Goal: Task Accomplishment & Management: Use online tool/utility

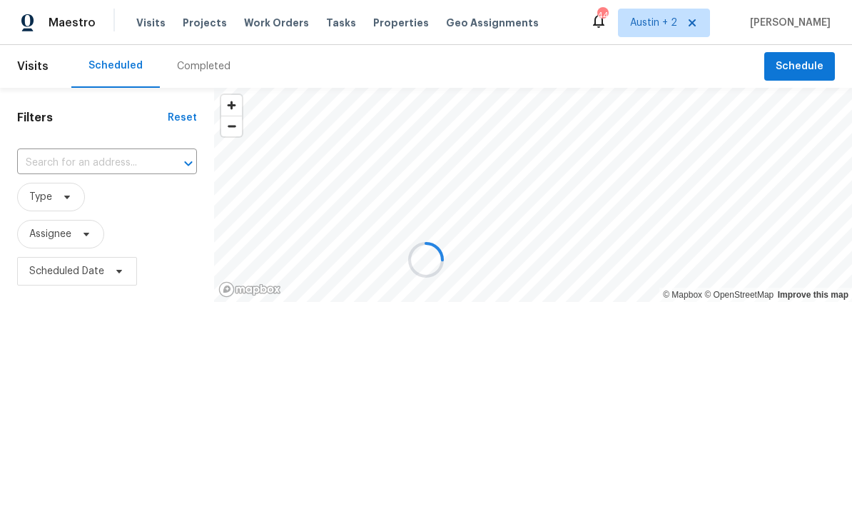
click at [58, 165] on div at bounding box center [426, 259] width 852 height 519
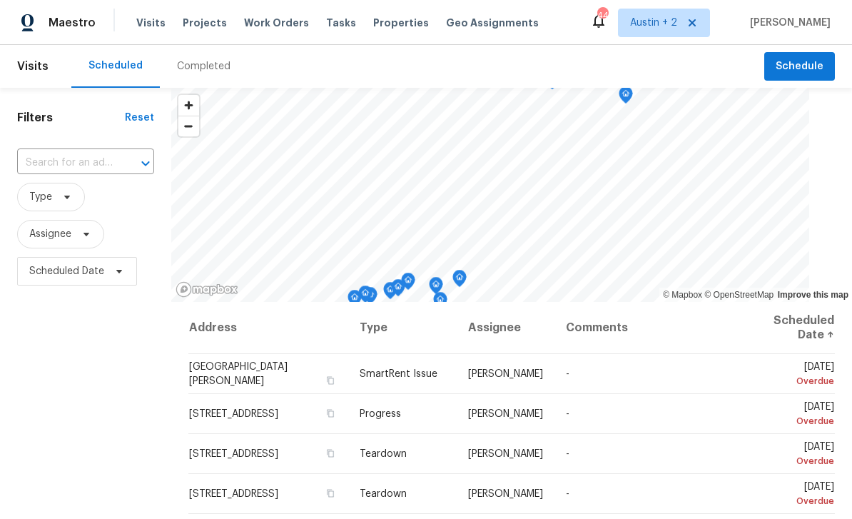
click at [54, 169] on input "text" at bounding box center [65, 163] width 97 height 22
type input "503 hac"
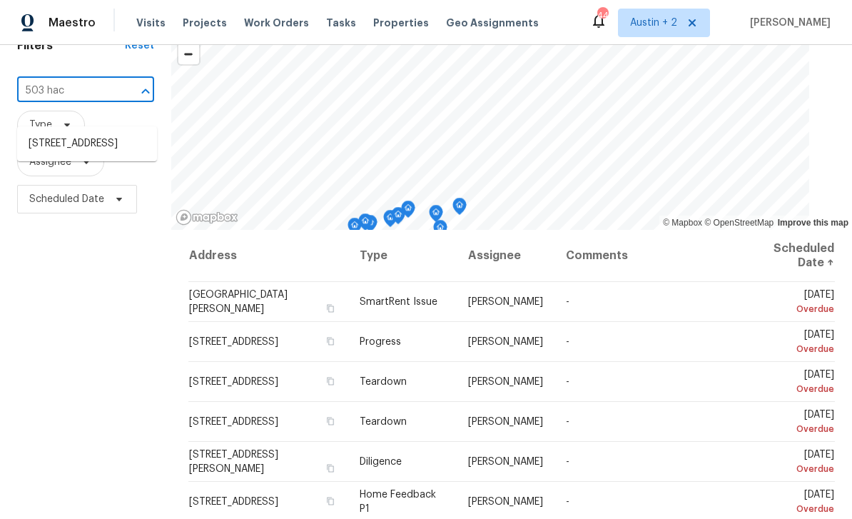
scroll to position [73, 0]
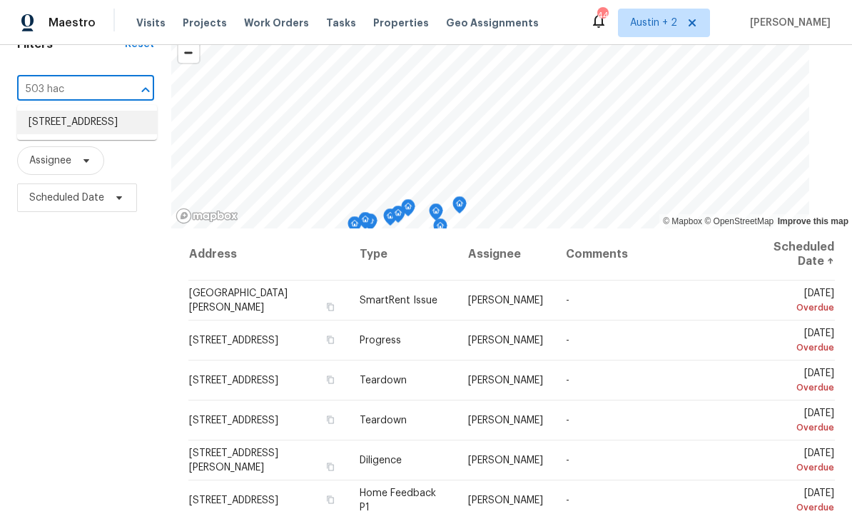
click at [63, 127] on li "[STREET_ADDRESS]" at bounding box center [87, 123] width 140 height 24
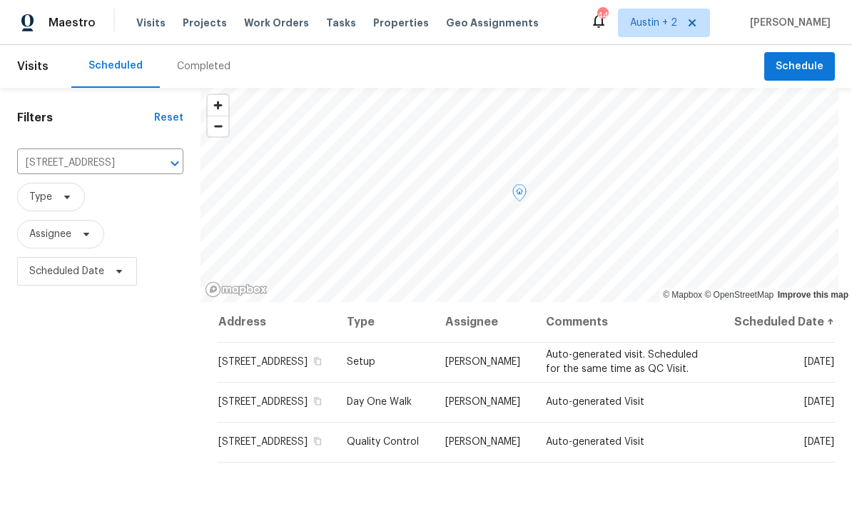
click at [0, 0] on span at bounding box center [0, 0] width 0 height 0
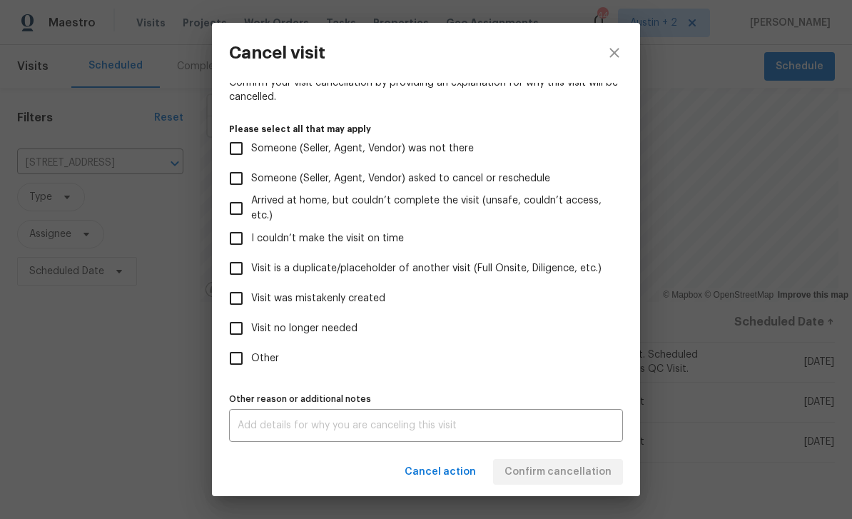
scroll to position [118, 0]
click at [383, 307] on label "Visit was mistakenly created" at bounding box center [416, 298] width 390 height 30
click at [251, 307] on input "Visit was mistakenly created" at bounding box center [236, 298] width 30 height 30
checkbox input "true"
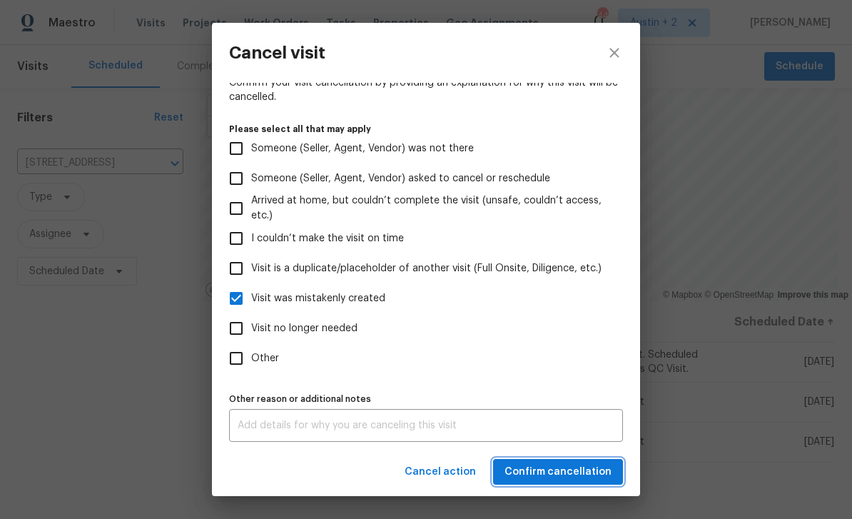
click at [584, 468] on span "Confirm cancellation" at bounding box center [557, 472] width 107 height 18
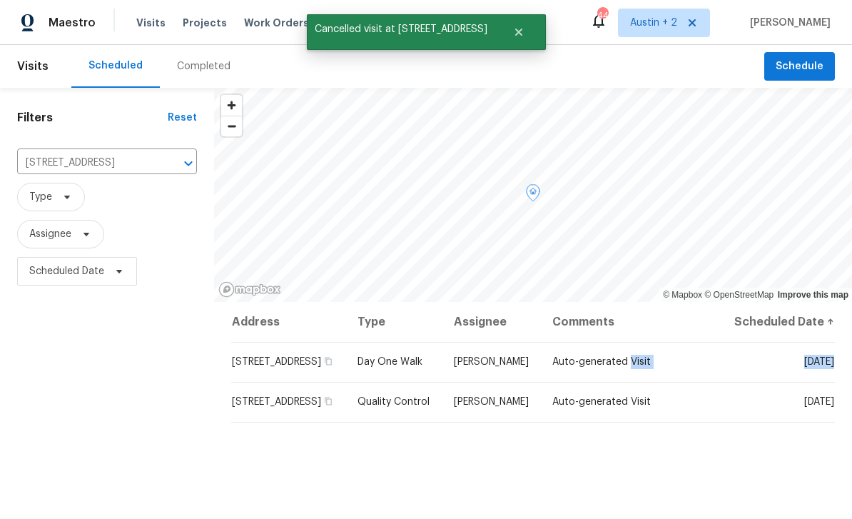
click at [0, 0] on icon at bounding box center [0, 0] width 0 height 0
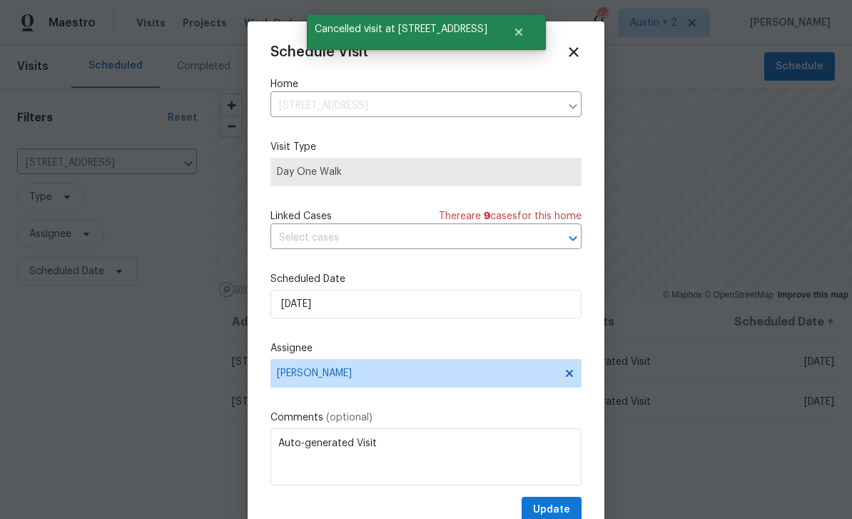
click at [581, 46] on icon at bounding box center [574, 52] width 16 height 16
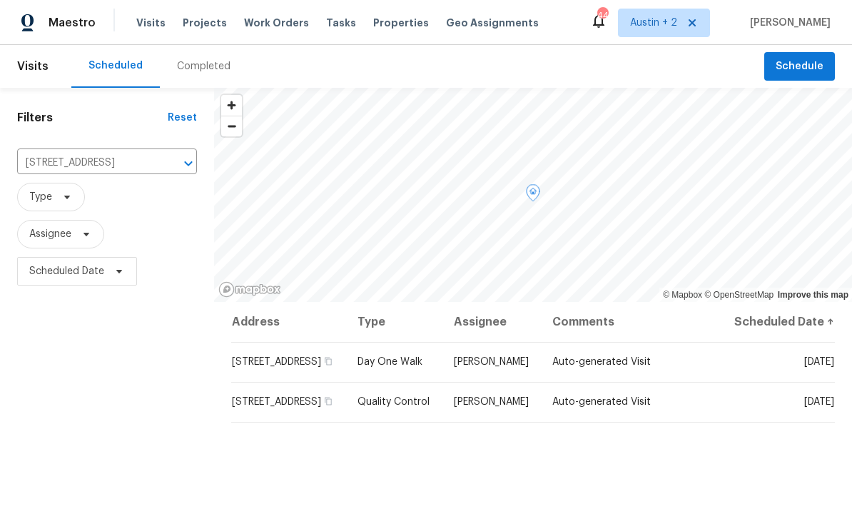
click at [0, 0] on icon at bounding box center [0, 0] width 0 height 0
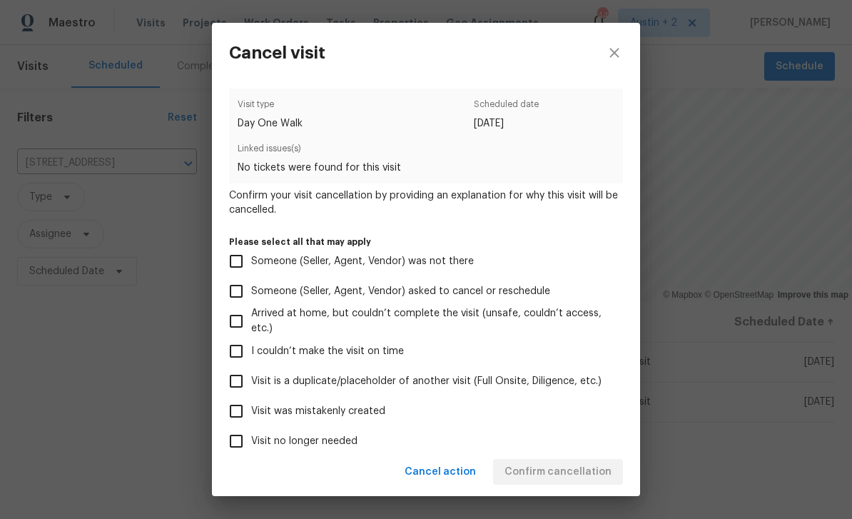
click at [370, 414] on span "Visit was mistakenly created" at bounding box center [318, 411] width 134 height 15
click at [251, 414] on input "Visit was mistakenly created" at bounding box center [236, 411] width 30 height 30
checkbox input "true"
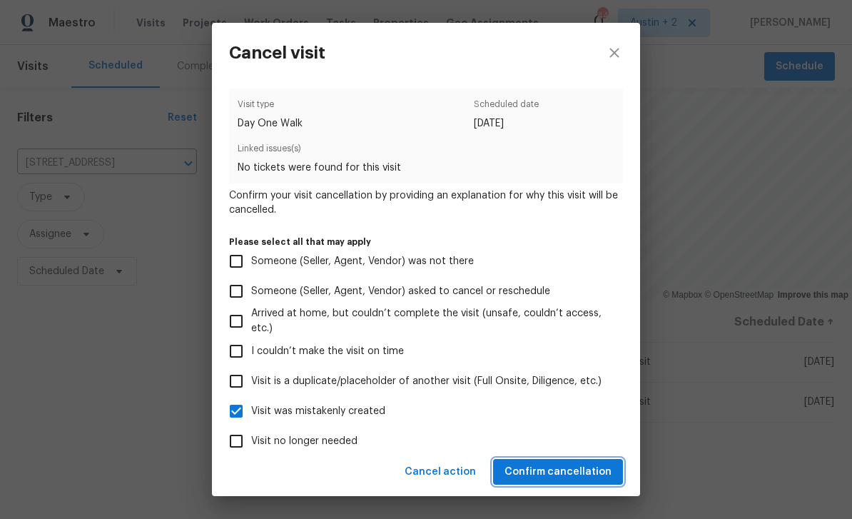
click at [589, 478] on span "Confirm cancellation" at bounding box center [557, 472] width 107 height 18
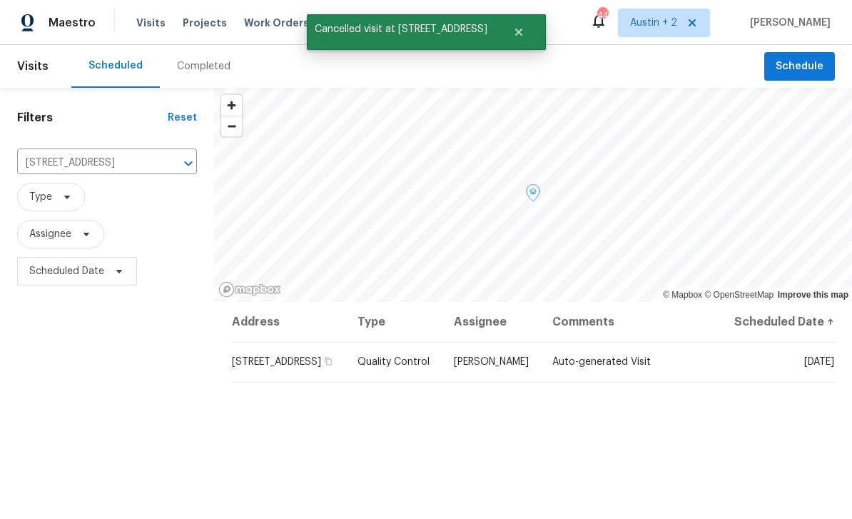
click at [0, 0] on icon at bounding box center [0, 0] width 0 height 0
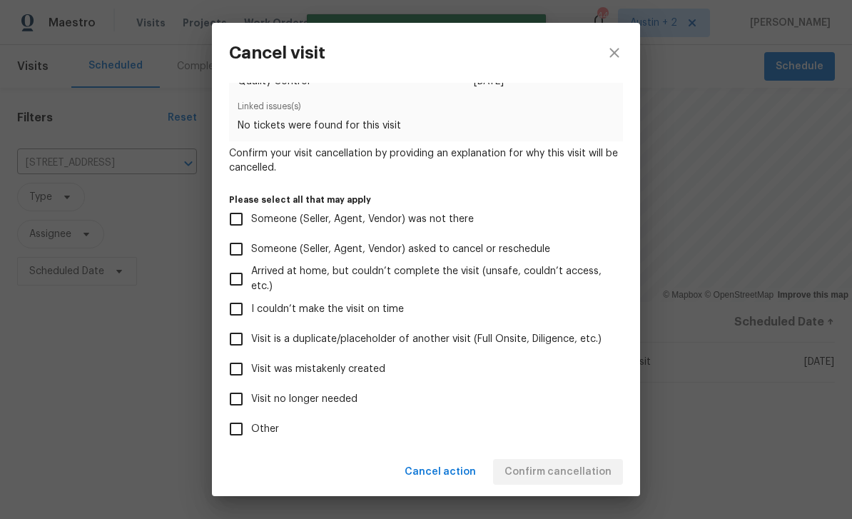
scroll to position [59, 0]
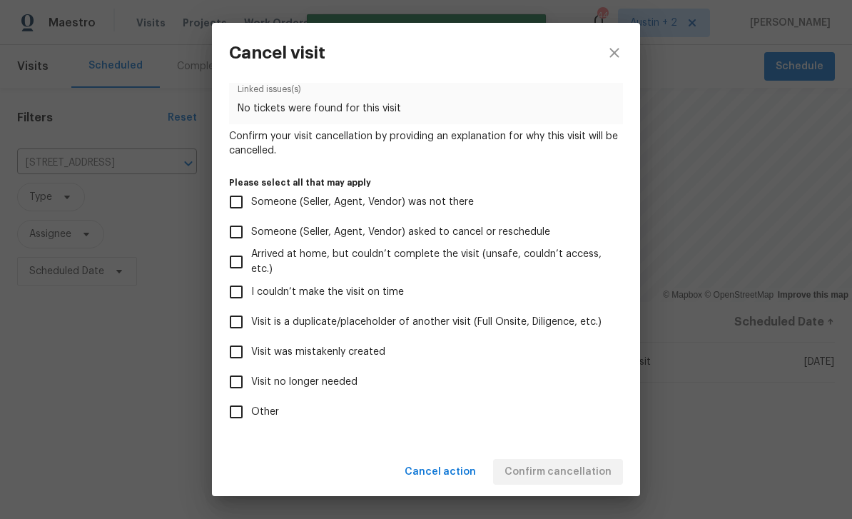
click at [433, 357] on label "Visit was mistakenly created" at bounding box center [416, 352] width 390 height 30
click at [251, 357] on input "Visit was mistakenly created" at bounding box center [236, 352] width 30 height 30
checkbox input "true"
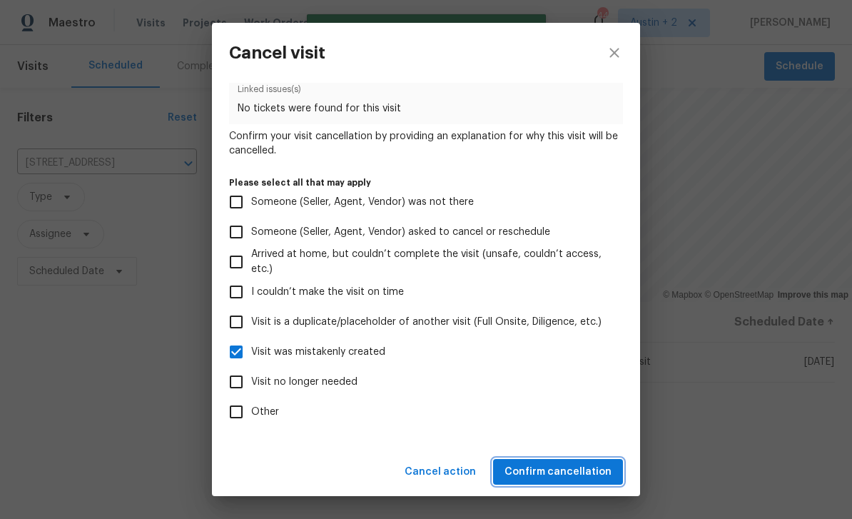
click at [594, 469] on span "Confirm cancellation" at bounding box center [557, 472] width 107 height 18
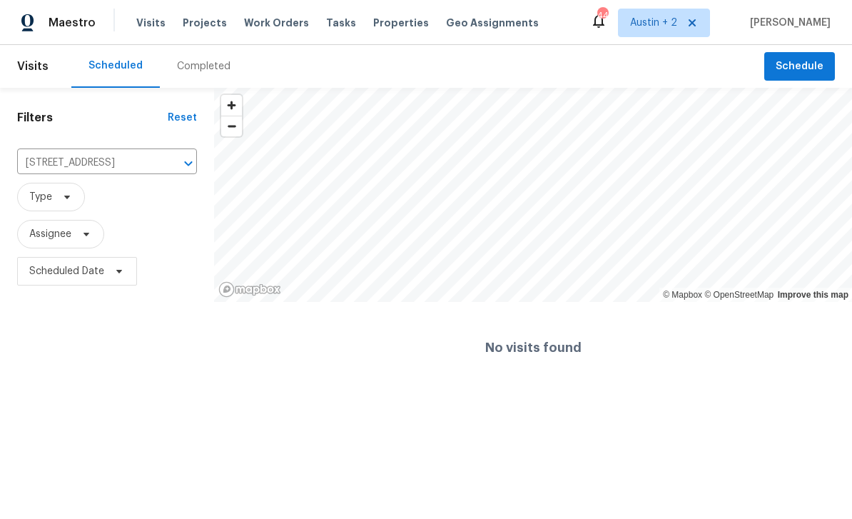
click at [160, 163] on button "Clear" at bounding box center [170, 163] width 20 height 20
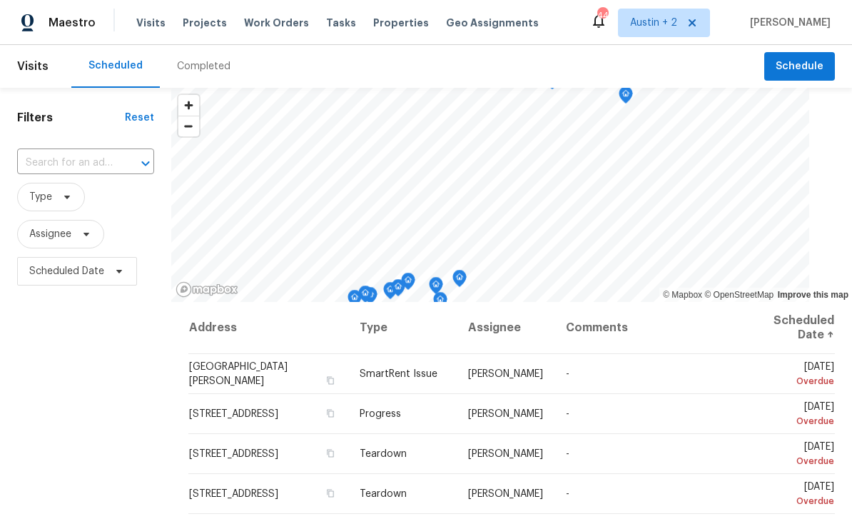
click at [195, 26] on span "Projects" at bounding box center [205, 23] width 44 height 14
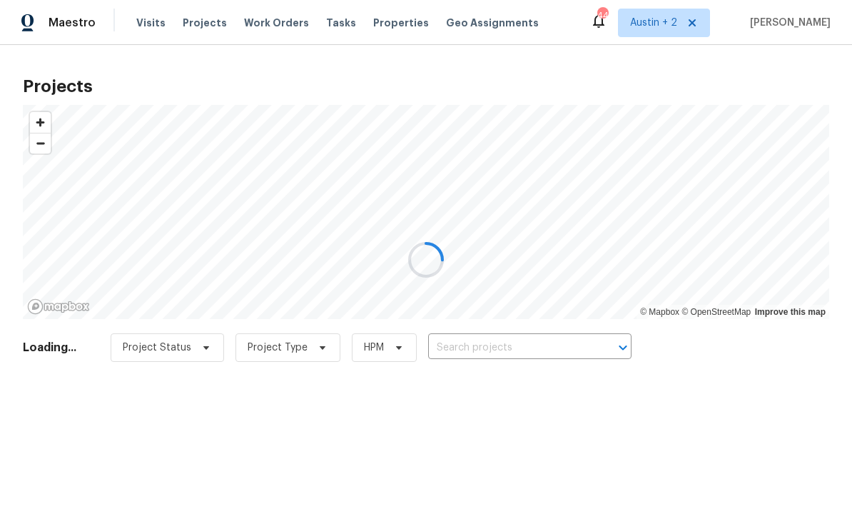
click at [564, 338] on div at bounding box center [426, 259] width 852 height 519
click at [507, 348] on div at bounding box center [426, 259] width 852 height 519
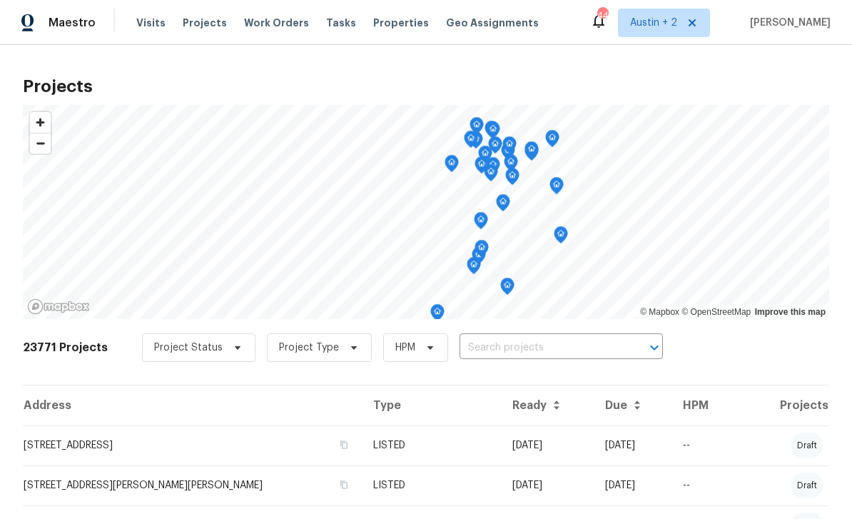
click at [518, 346] on input "text" at bounding box center [540, 348] width 163 height 22
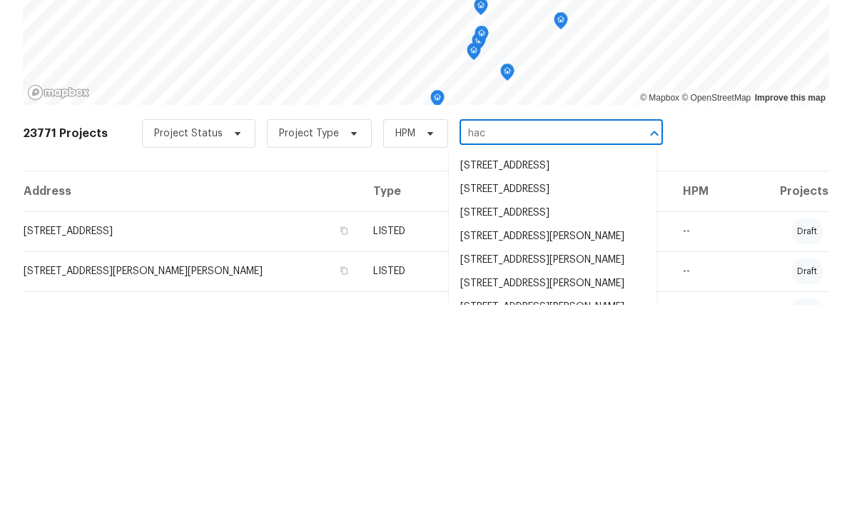
type input "hack"
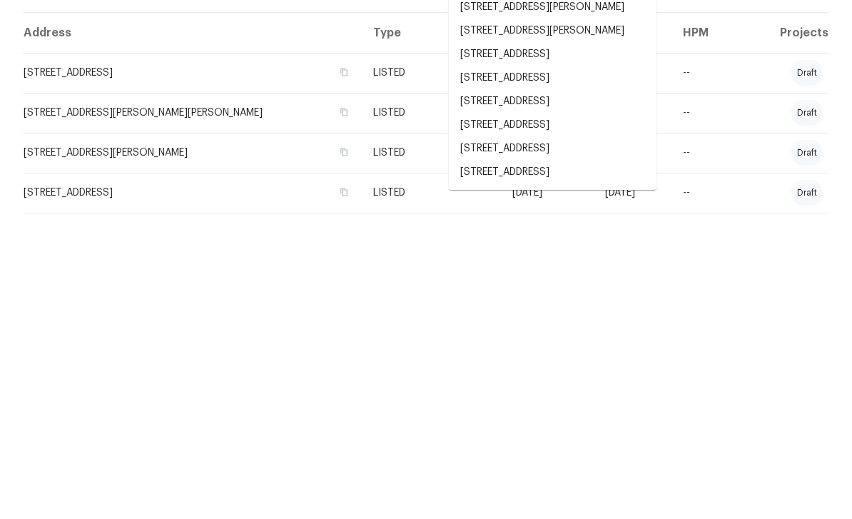
scroll to position [46, 0]
click at [561, 466] on li "[STREET_ADDRESS]" at bounding box center [553, 478] width 208 height 24
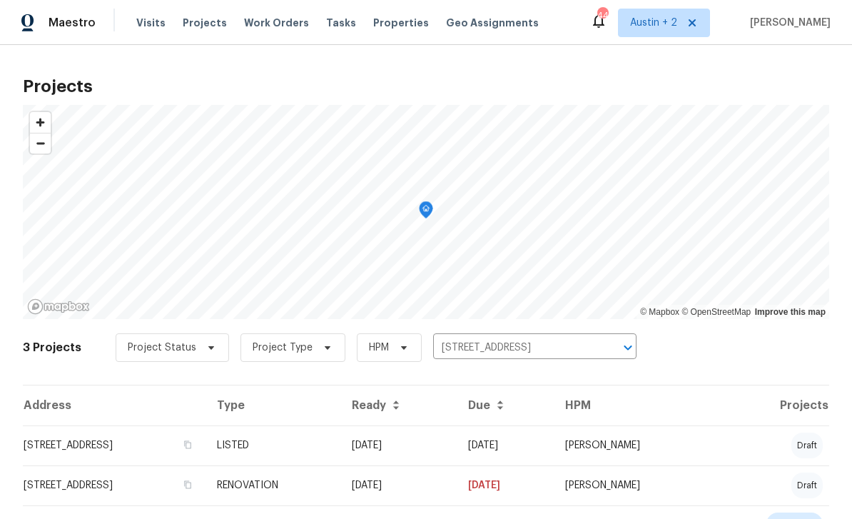
click at [50, 448] on td "[STREET_ADDRESS]" at bounding box center [114, 445] width 183 height 40
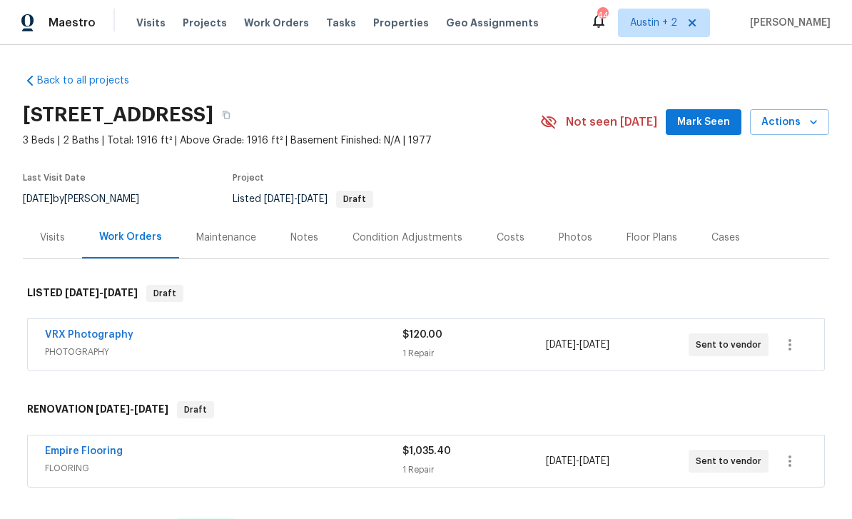
click at [707, 127] on span "Mark Seen" at bounding box center [703, 122] width 53 height 18
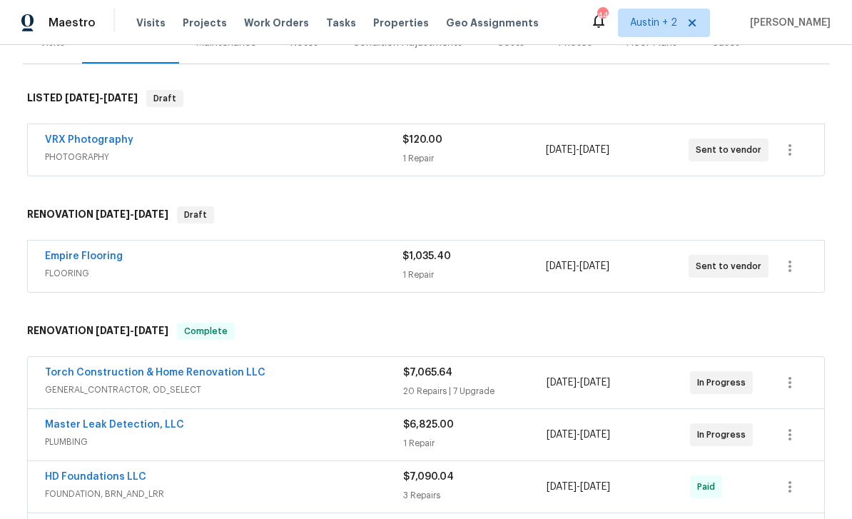
scroll to position [213, 0]
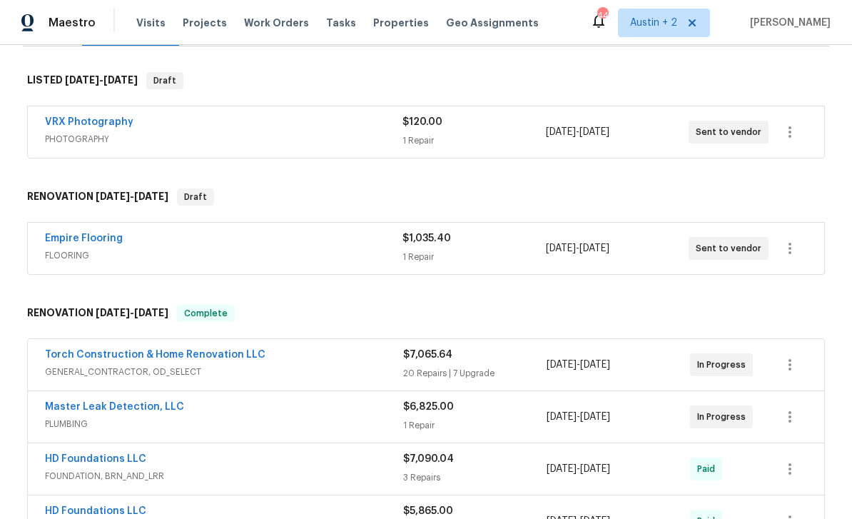
click at [666, 260] on div "[DATE] - [DATE]" at bounding box center [617, 248] width 143 height 34
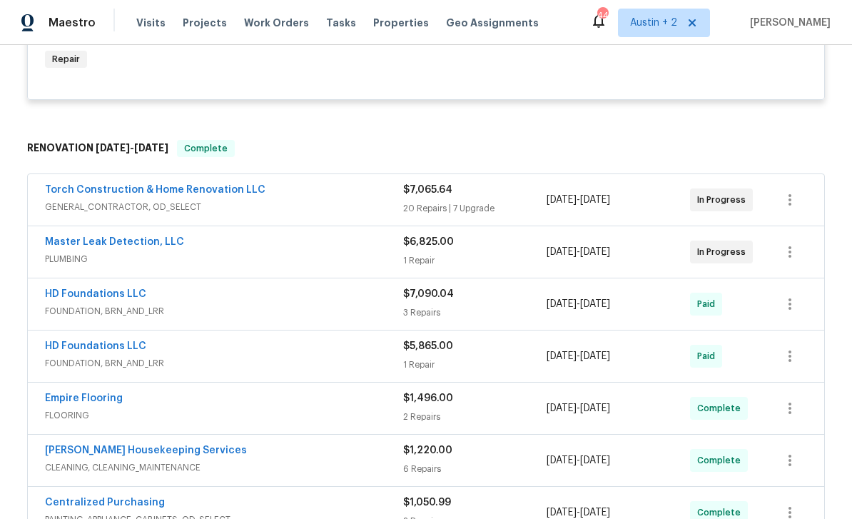
scroll to position [532, 0]
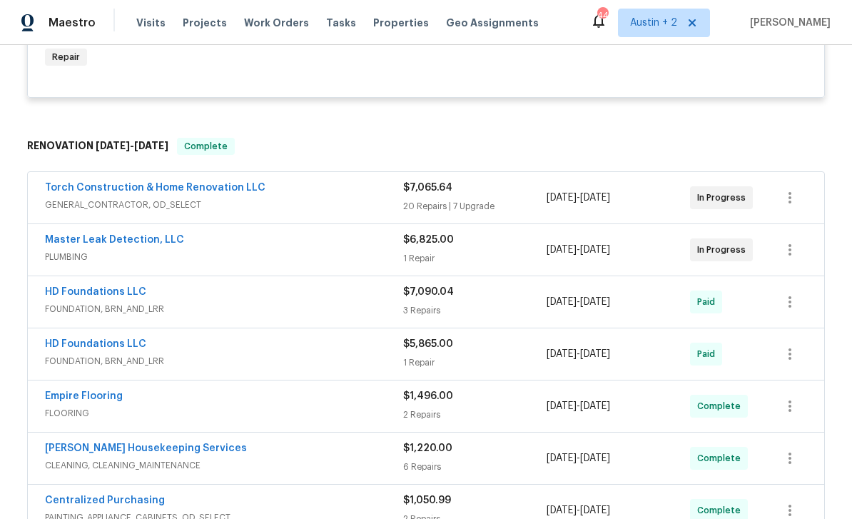
click at [521, 199] on div "$7,065.64 20 Repairs | 7 Upgrade" at bounding box center [474, 197] width 143 height 34
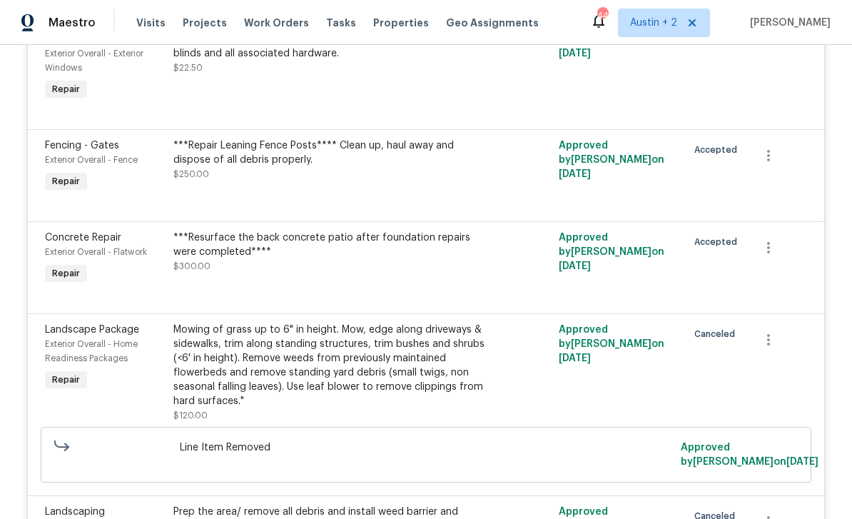
scroll to position [1154, 4]
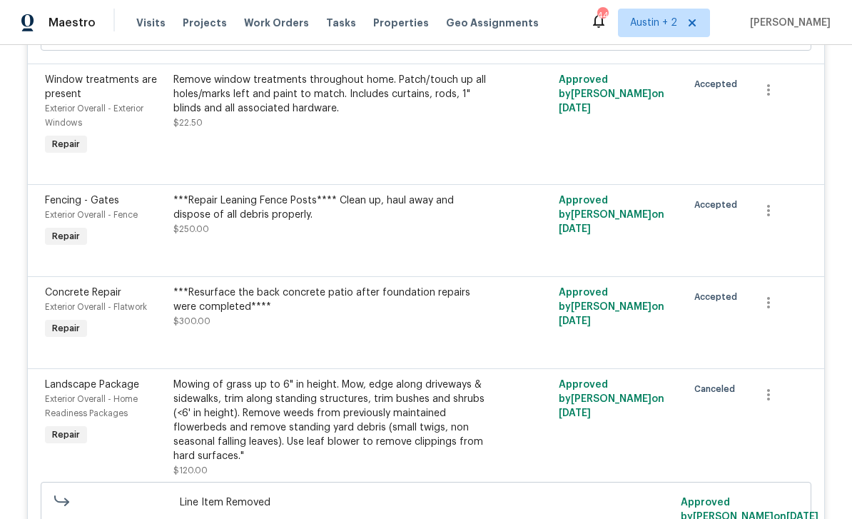
click at [448, 116] on div "Remove window treatments throughout home. Patch/touch up all holes/marks left a…" at bounding box center [329, 94] width 312 height 43
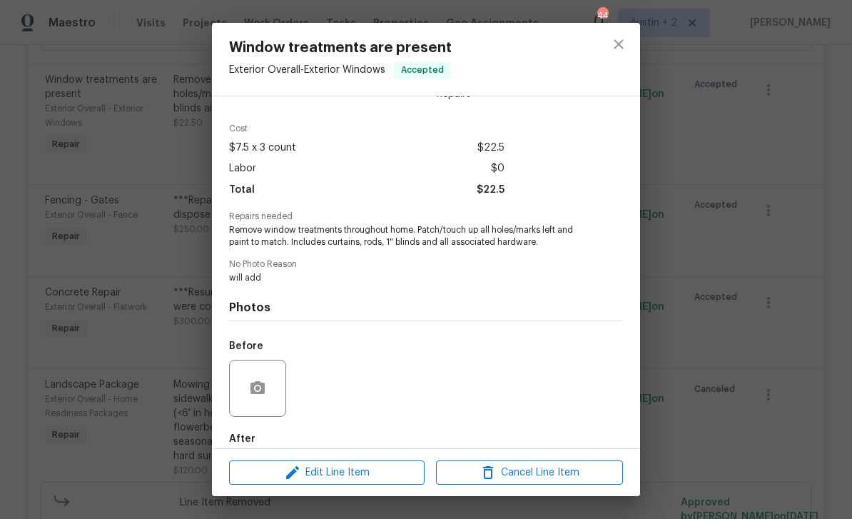
scroll to position [44, 0]
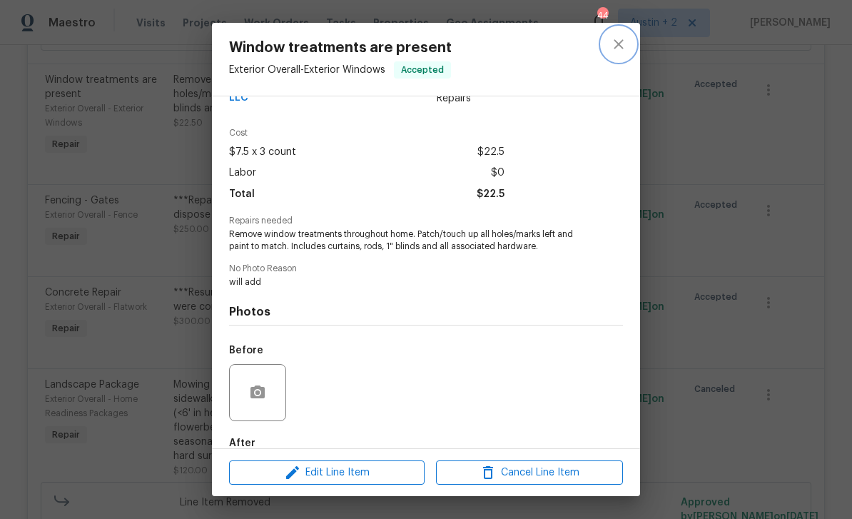
click at [619, 49] on icon "close" at bounding box center [618, 44] width 17 height 17
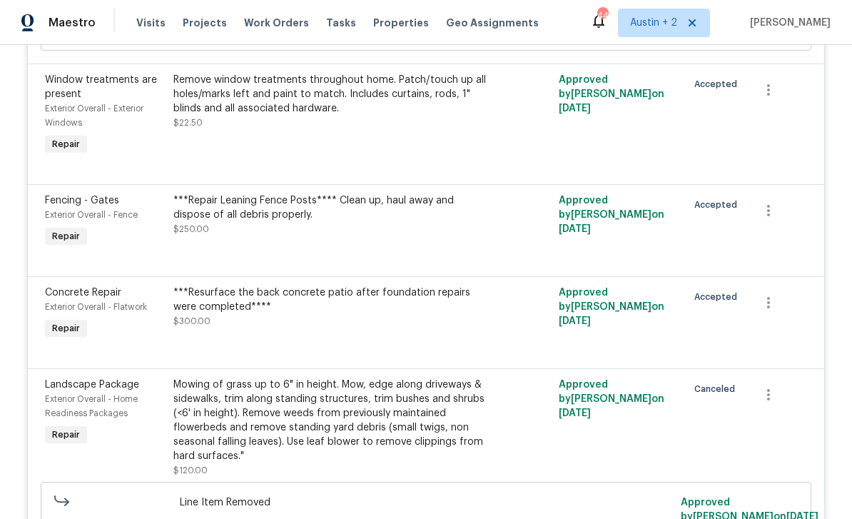
click at [268, 116] on div "Remove window treatments throughout home. Patch/touch up all holes/marks left a…" at bounding box center [329, 94] width 312 height 43
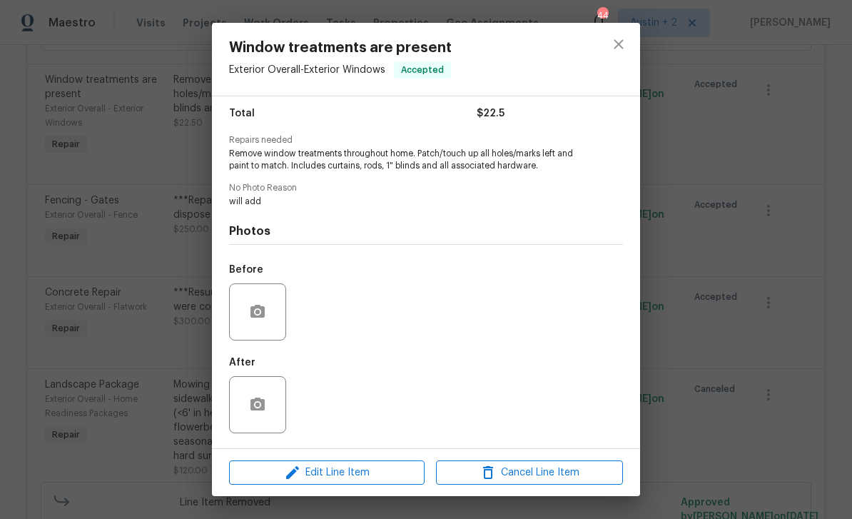
scroll to position [128, 0]
click at [267, 418] on button "button" at bounding box center [257, 404] width 34 height 34
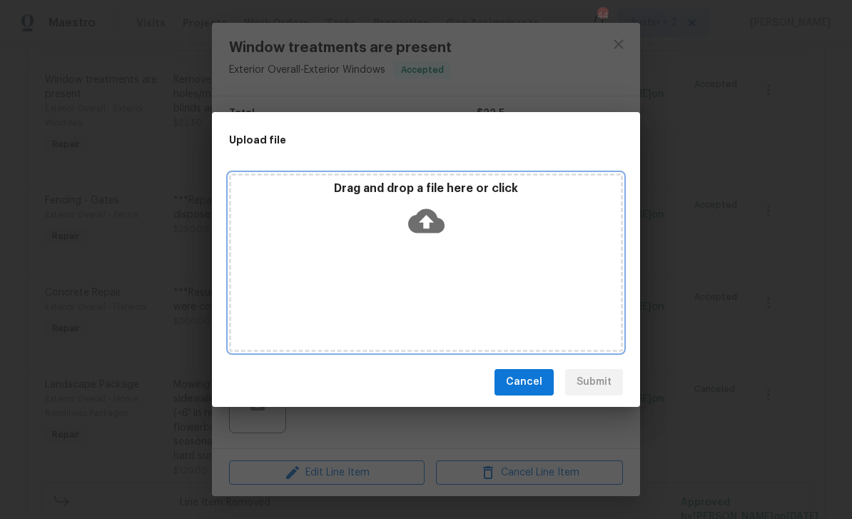
click at [426, 225] on icon at bounding box center [426, 221] width 36 height 36
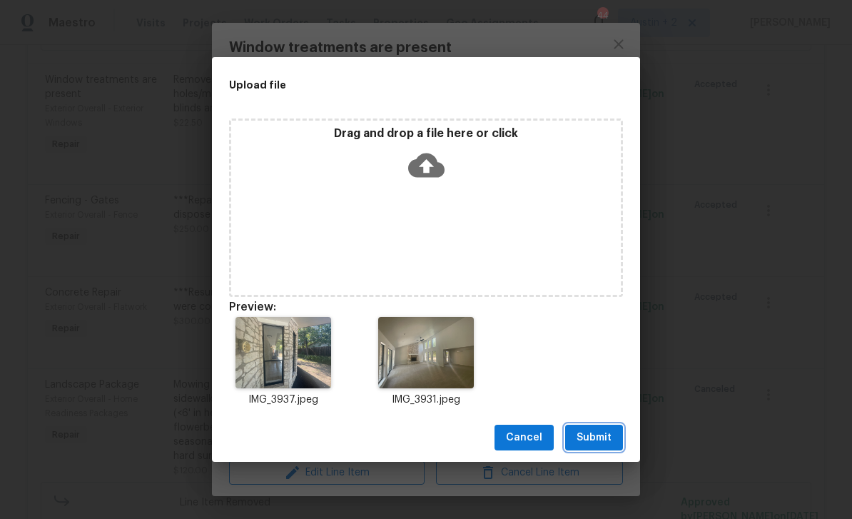
click at [606, 437] on span "Submit" at bounding box center [593, 438] width 35 height 18
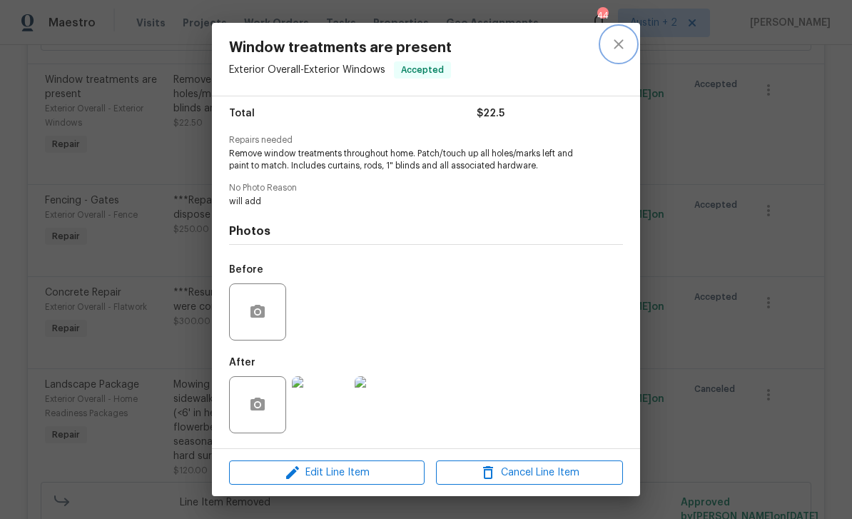
click at [619, 42] on icon "close" at bounding box center [618, 44] width 17 height 17
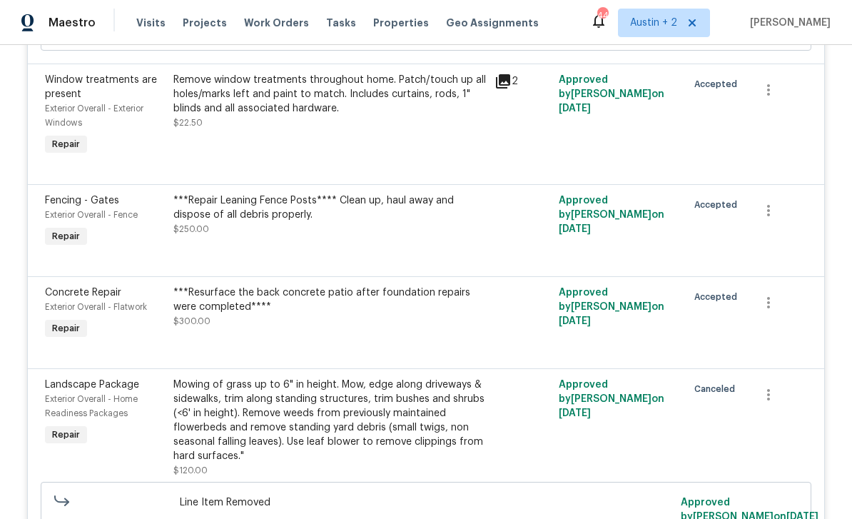
click at [428, 222] on div "***Repair Leaning Fence Posts**** Clean up, haul away and dispose of all debris…" at bounding box center [329, 207] width 312 height 29
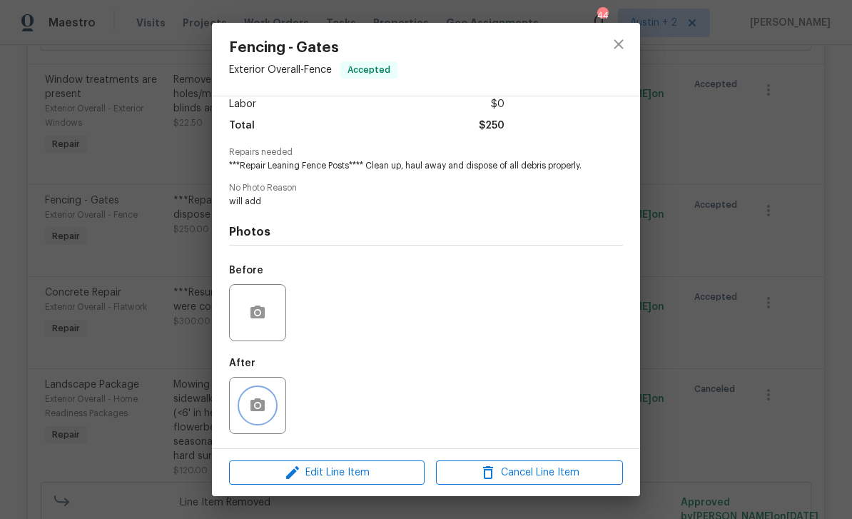
click at [267, 409] on button "button" at bounding box center [257, 405] width 34 height 34
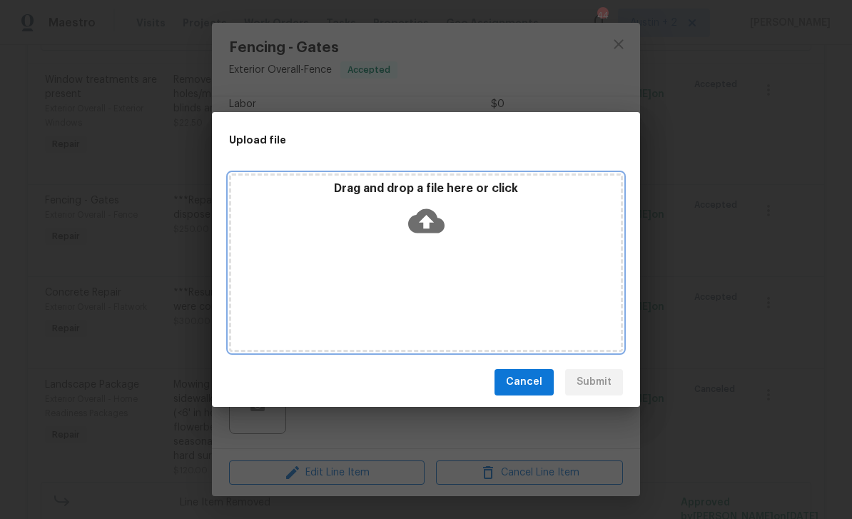
click at [431, 215] on icon at bounding box center [426, 220] width 36 height 24
click at [438, 217] on icon at bounding box center [426, 221] width 36 height 36
click at [432, 225] on icon at bounding box center [426, 220] width 36 height 24
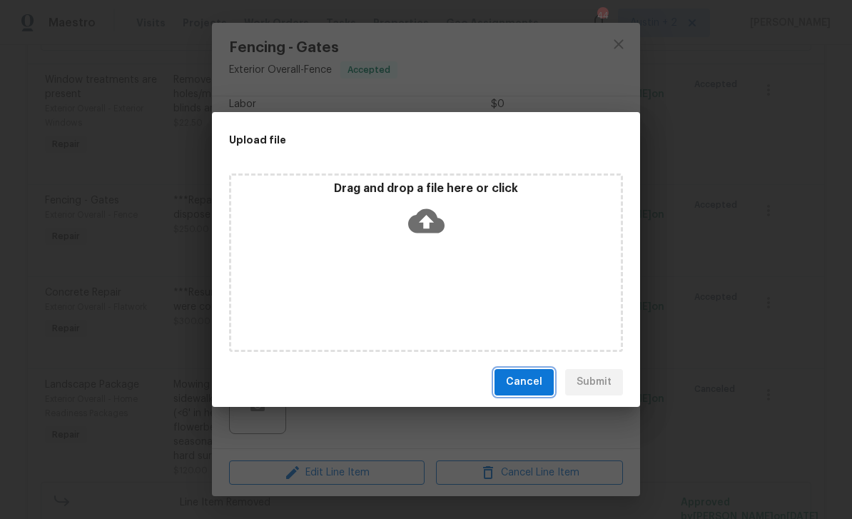
click at [520, 390] on span "Cancel" at bounding box center [524, 382] width 36 height 18
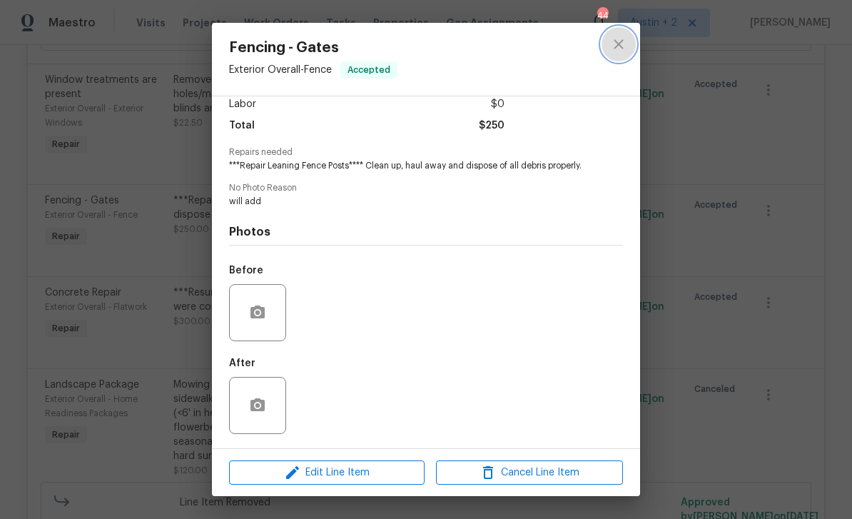
click at [625, 41] on icon "close" at bounding box center [618, 44] width 17 height 17
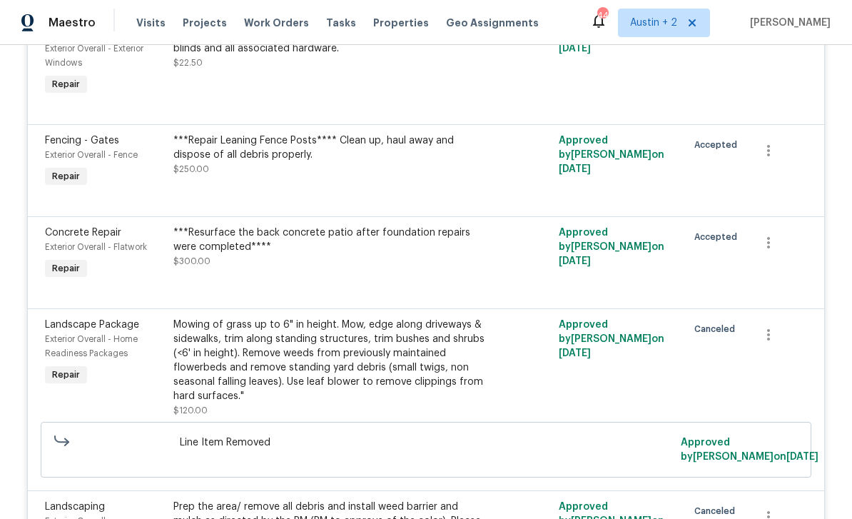
scroll to position [1214, 0]
click at [424, 163] on div "***Repair Leaning Fence Posts**** Clean up, haul away and dispose of all debris…" at bounding box center [329, 148] width 312 height 29
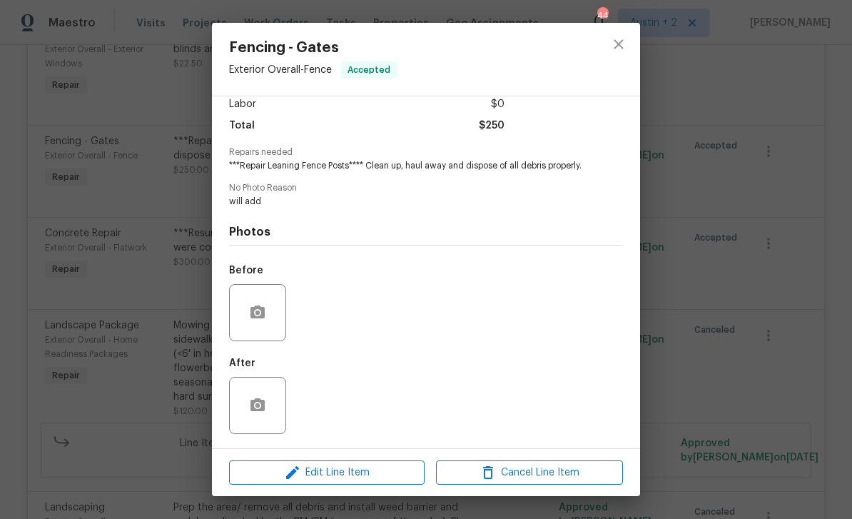
scroll to position [128, 0]
click at [265, 401] on icon "button" at bounding box center [257, 405] width 17 height 17
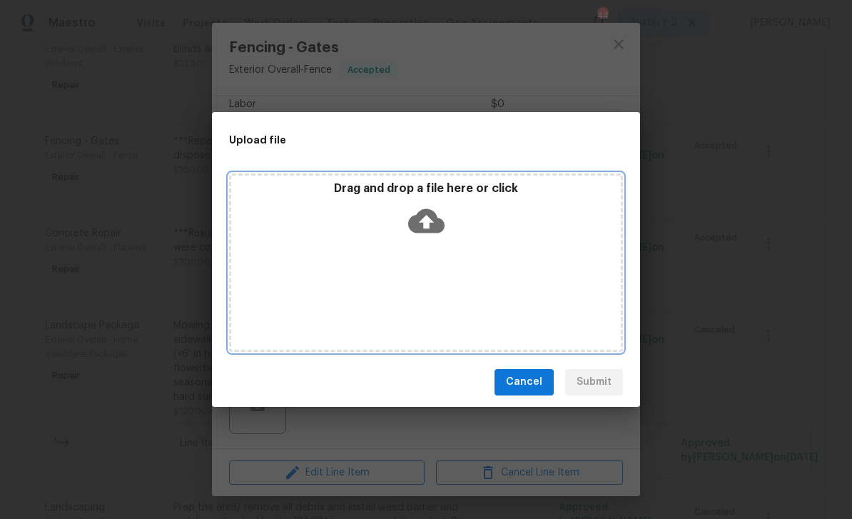
click at [439, 220] on icon at bounding box center [426, 220] width 36 height 24
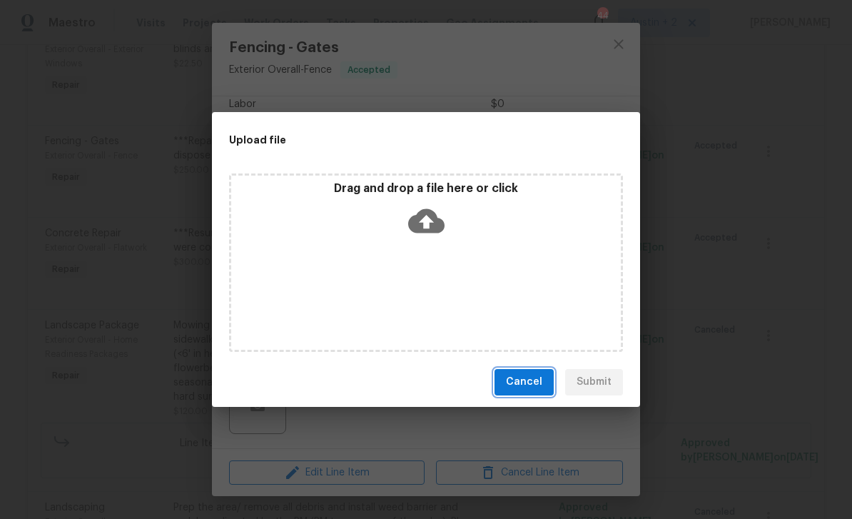
click at [531, 385] on span "Cancel" at bounding box center [524, 382] width 36 height 18
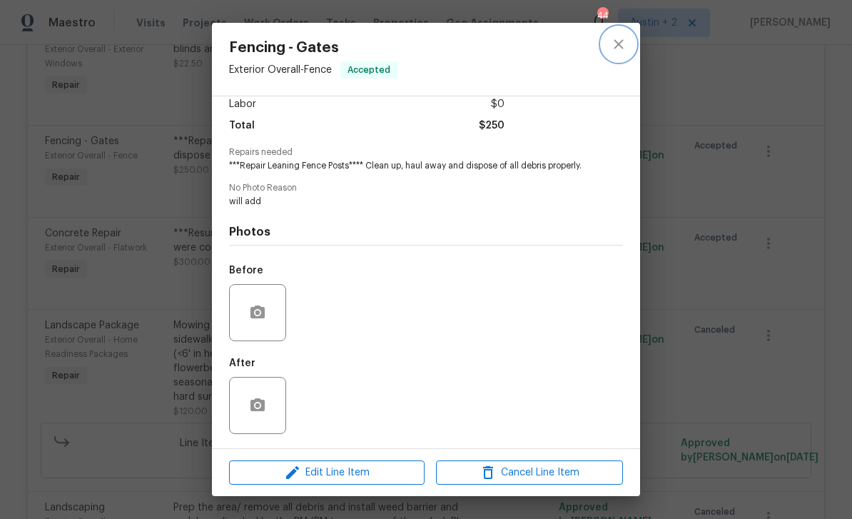
click at [611, 43] on icon "close" at bounding box center [618, 44] width 17 height 17
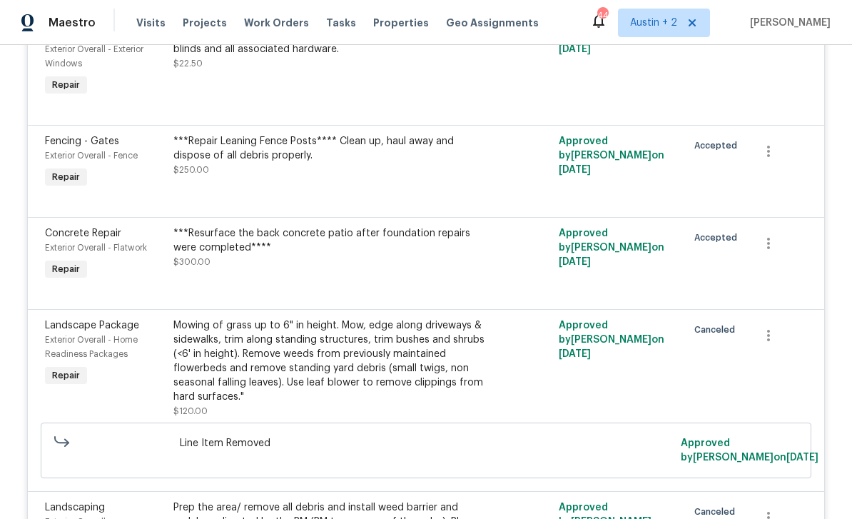
click at [564, 288] on div "Approved by [PERSON_NAME] on [DATE]" at bounding box center [618, 255] width 128 height 66
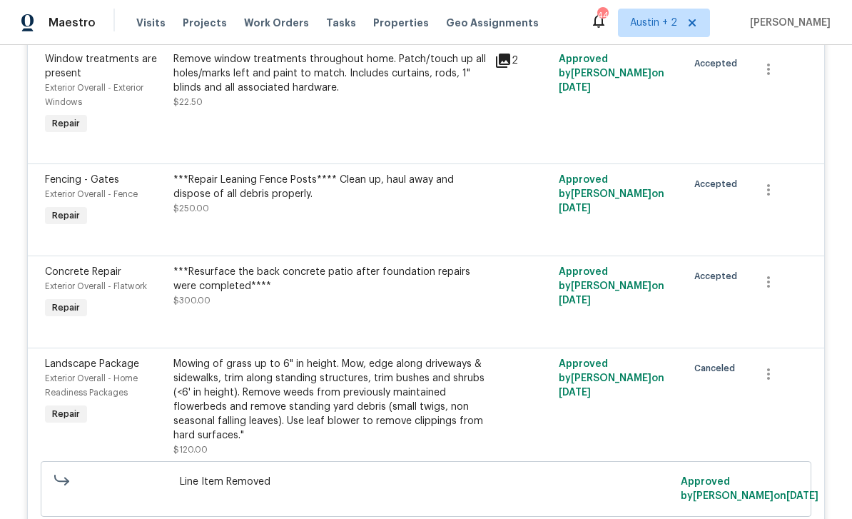
scroll to position [1175, 0]
click at [263, 201] on div "***Repair Leaning Fence Posts**** Clean up, haul away and dispose of all debris…" at bounding box center [329, 187] width 312 height 29
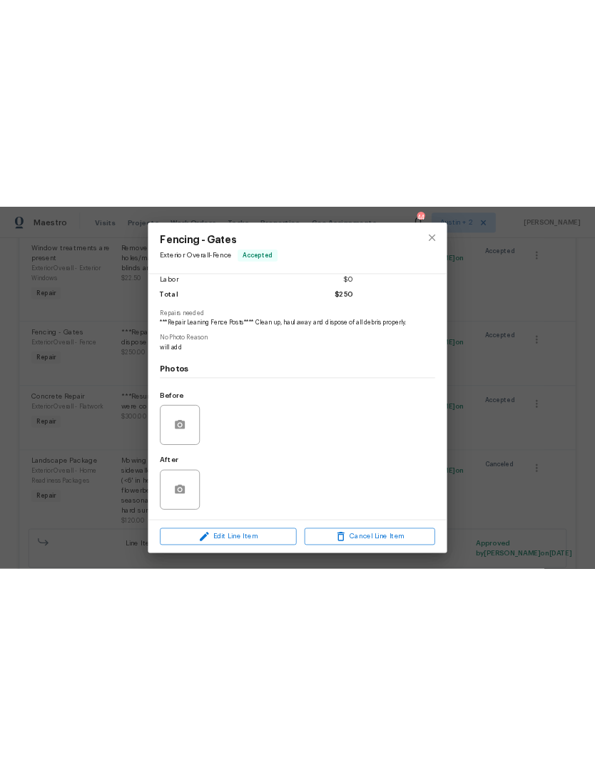
scroll to position [128, 0]
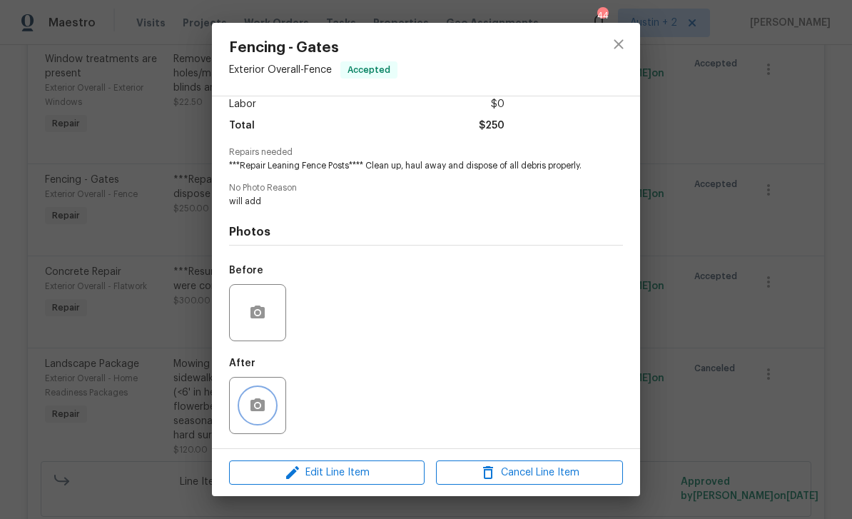
click at [259, 410] on icon "button" at bounding box center [257, 404] width 14 height 13
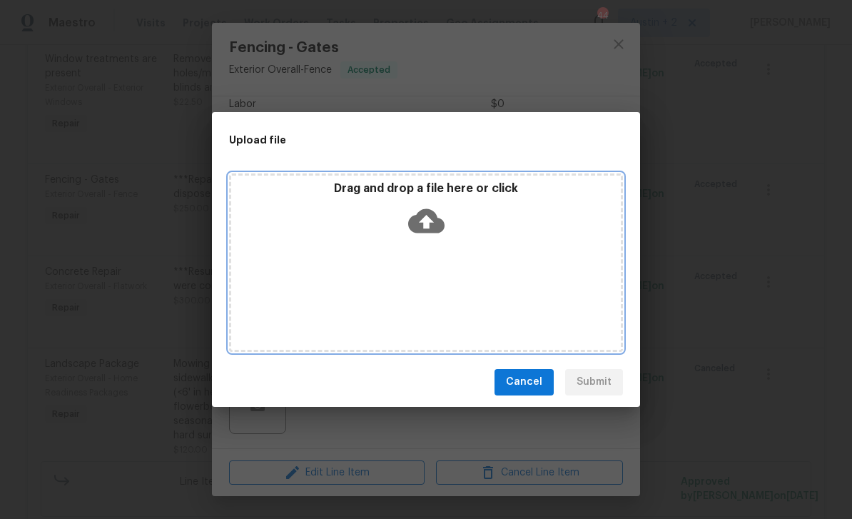
click at [408, 214] on icon at bounding box center [426, 221] width 36 height 36
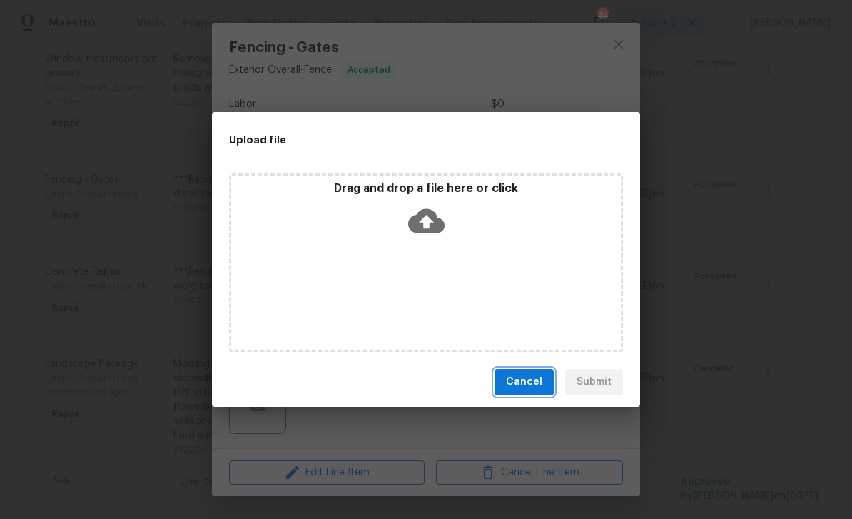
click at [526, 387] on span "Cancel" at bounding box center [524, 382] width 36 height 18
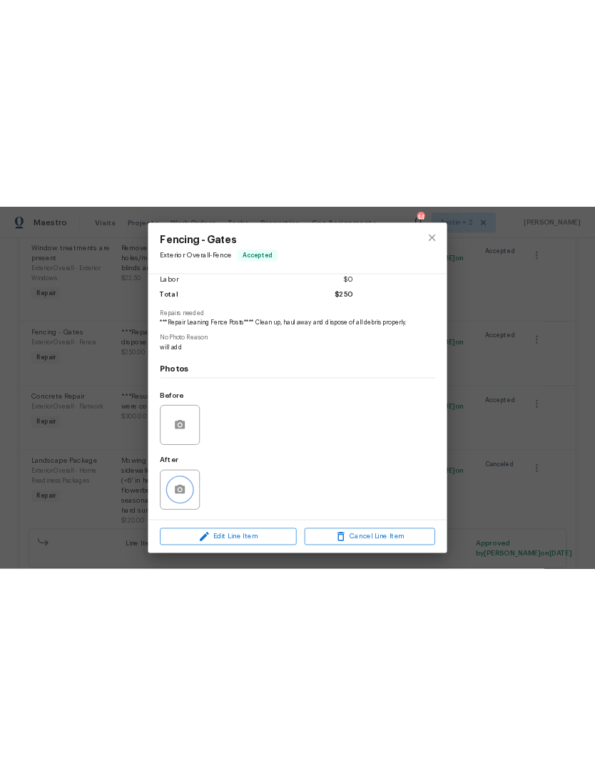
scroll to position [0, 0]
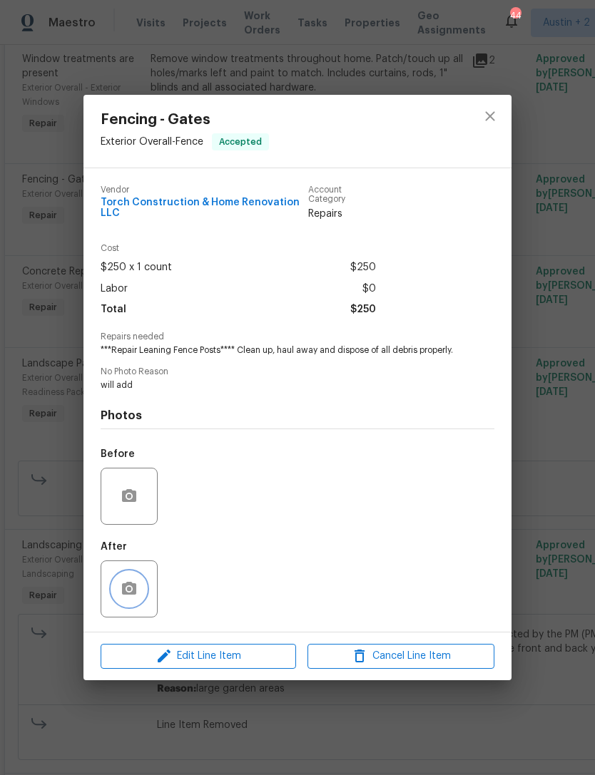
click at [129, 518] on icon "button" at bounding box center [129, 589] width 17 height 17
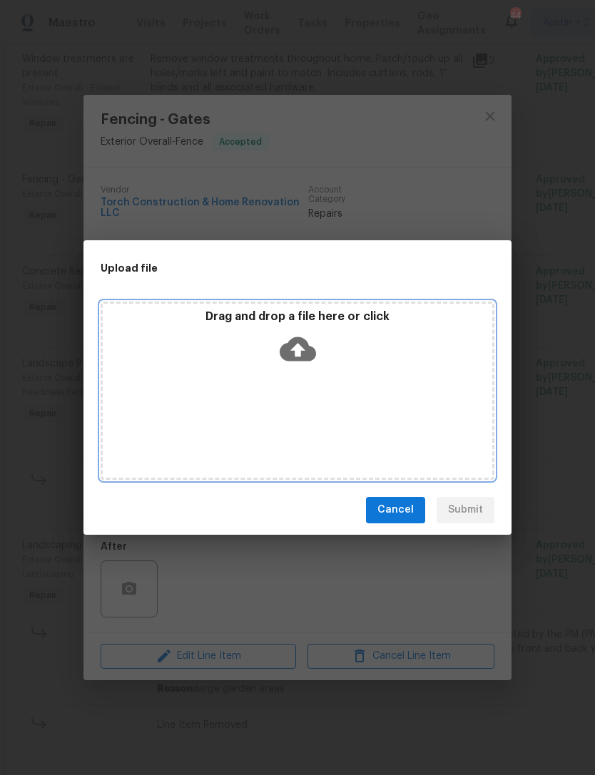
click at [306, 339] on icon at bounding box center [298, 349] width 36 height 36
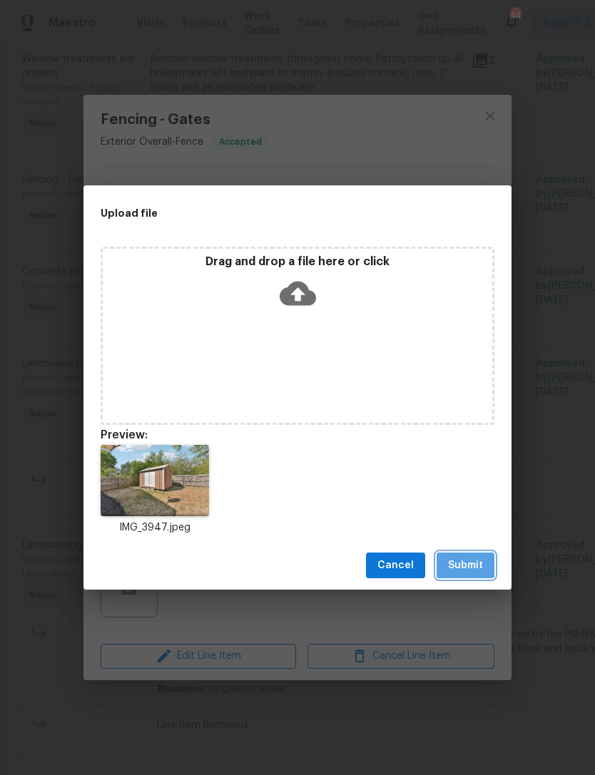
click at [472, 518] on span "Submit" at bounding box center [465, 566] width 35 height 18
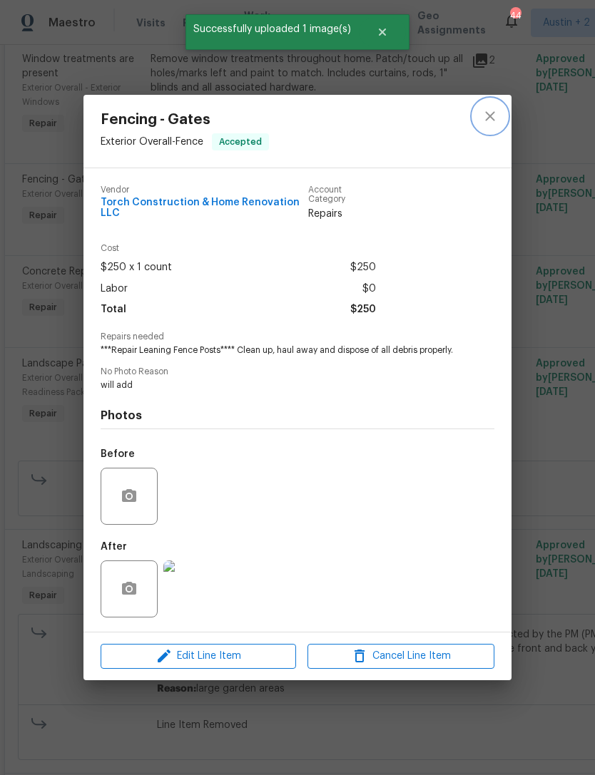
click at [494, 108] on icon "close" at bounding box center [490, 116] width 17 height 17
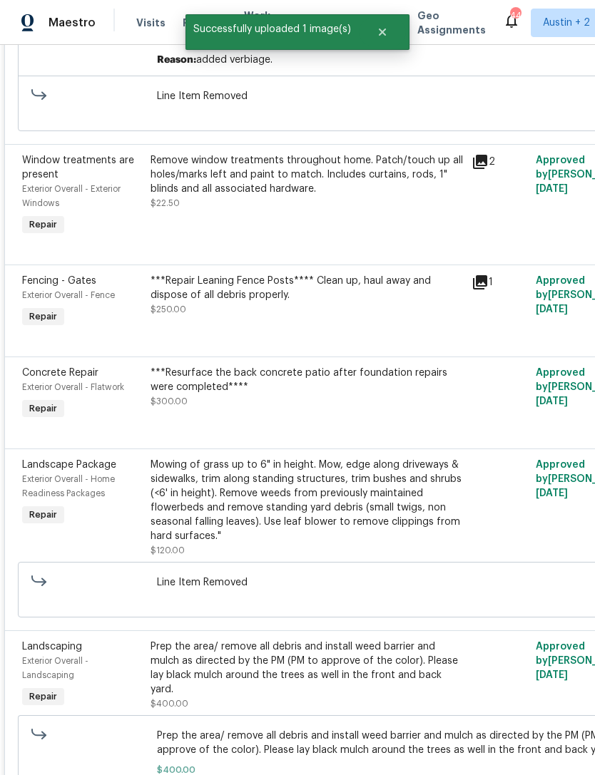
scroll to position [1073, 0]
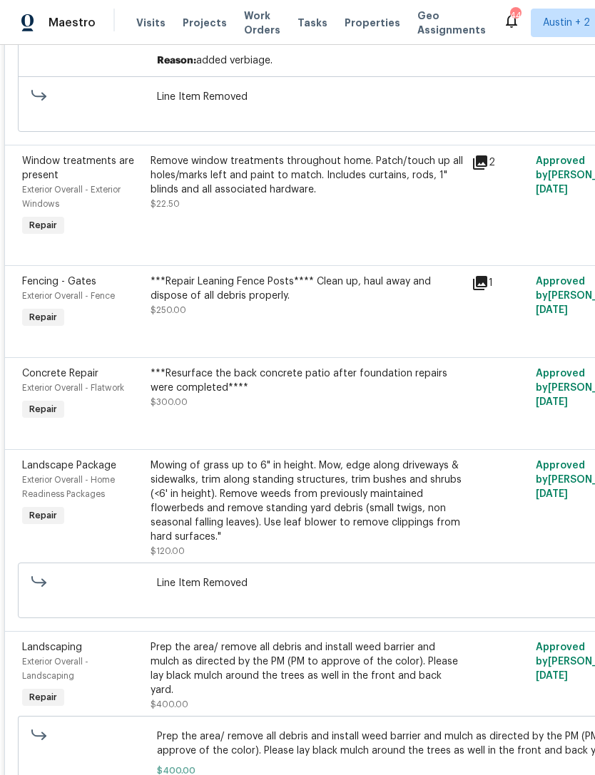
click at [402, 395] on div "***Resurface the back concrete patio after foundation repairs were completed****" at bounding box center [307, 381] width 312 height 29
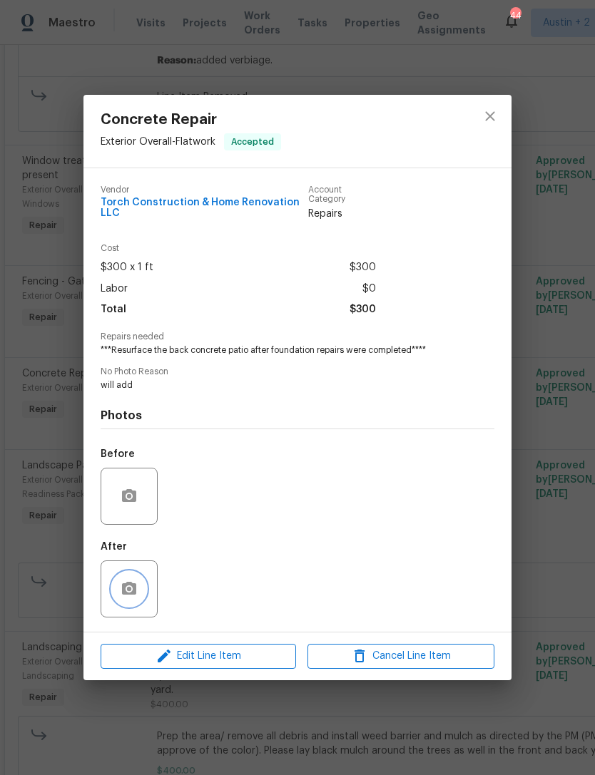
click at [126, 518] on icon "button" at bounding box center [129, 588] width 14 height 13
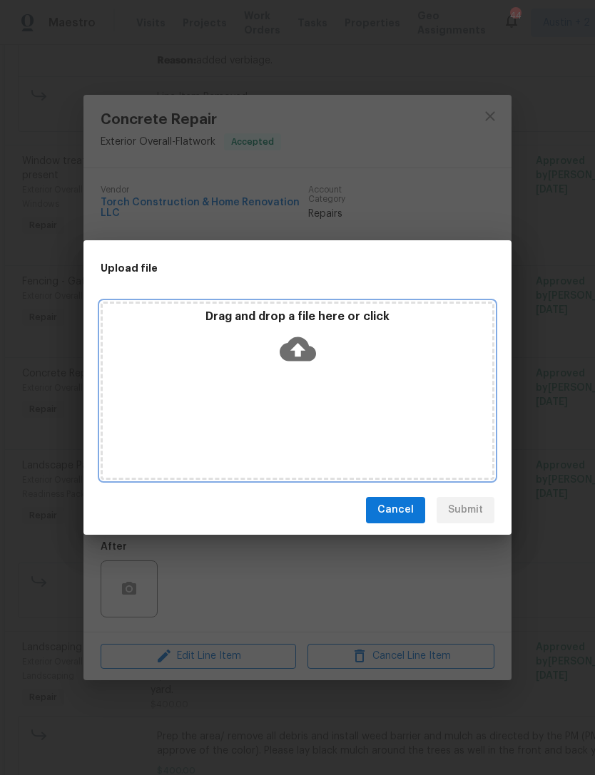
click at [305, 349] on icon at bounding box center [298, 349] width 36 height 24
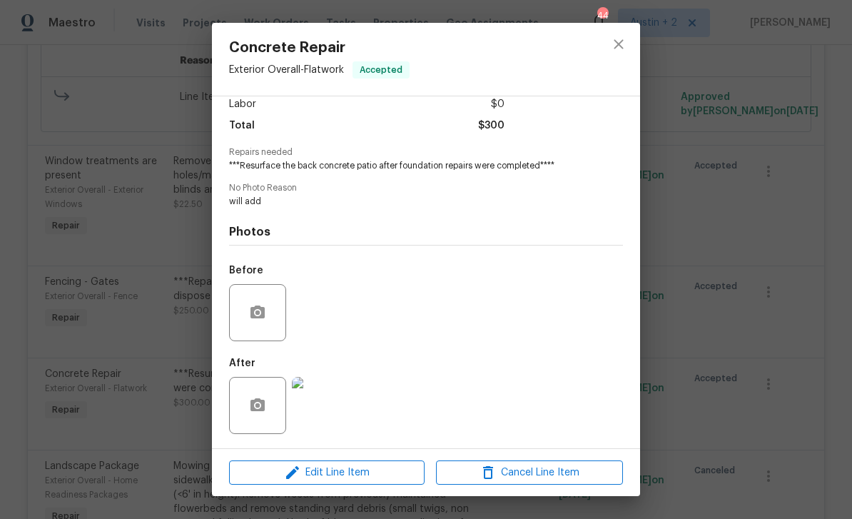
scroll to position [117, 0]
click at [255, 315] on icon "button" at bounding box center [257, 311] width 14 height 13
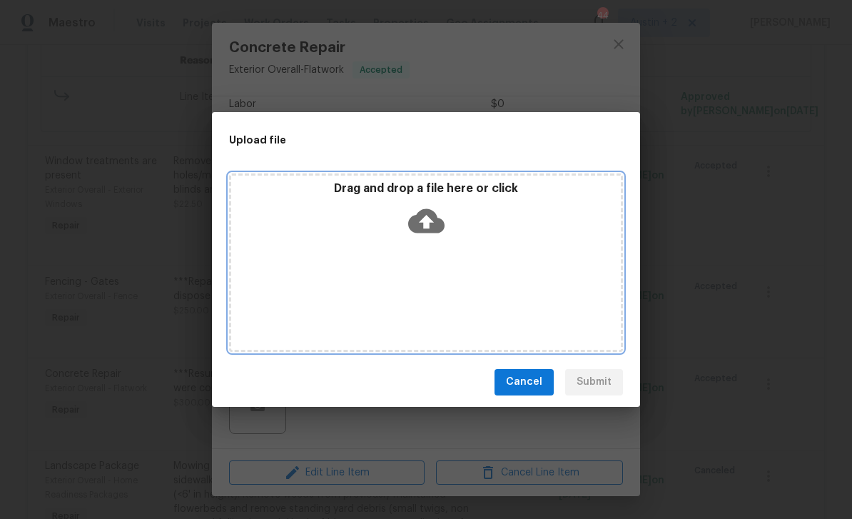
click at [434, 226] on icon at bounding box center [426, 220] width 36 height 24
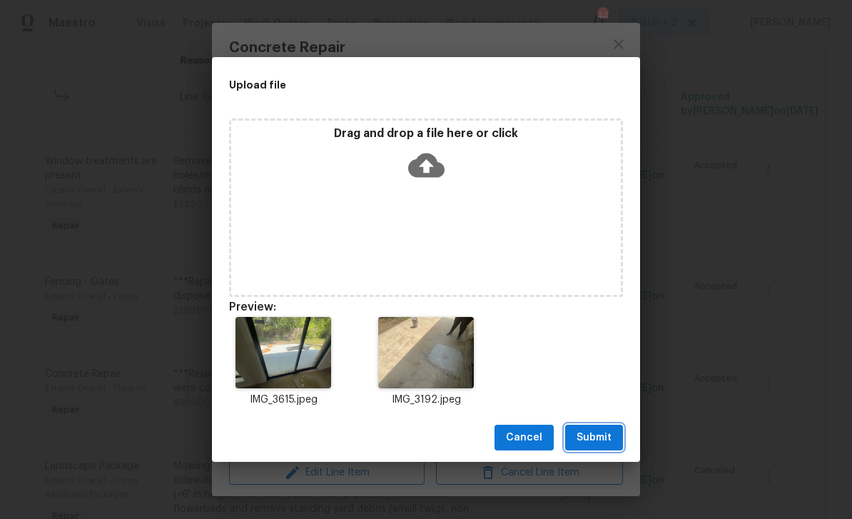
click at [594, 434] on span "Submit" at bounding box center [593, 438] width 35 height 18
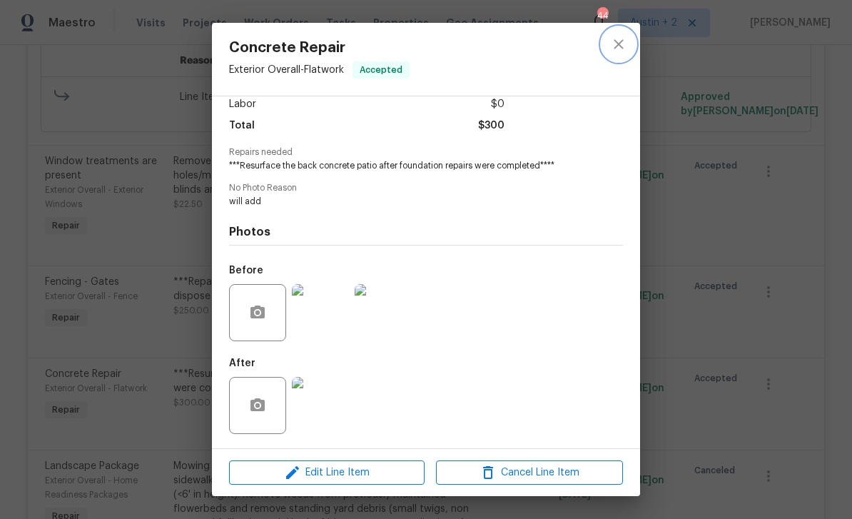
click at [594, 41] on icon "close" at bounding box center [618, 43] width 9 height 9
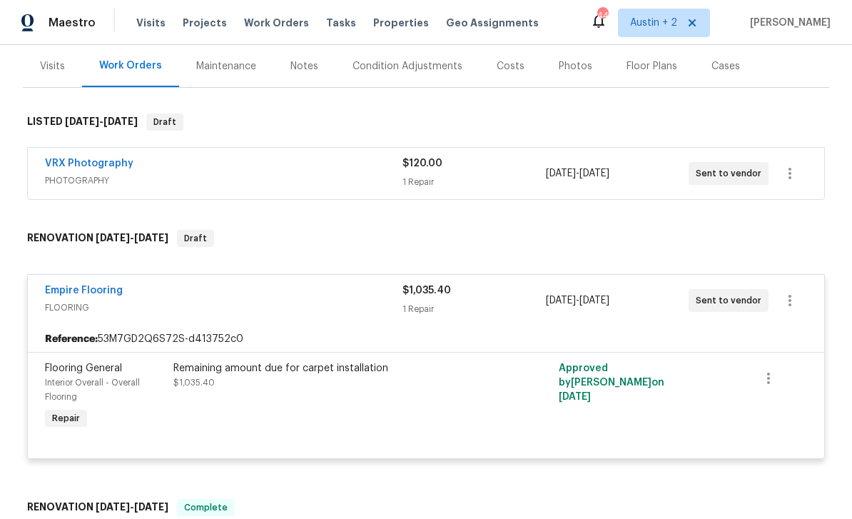
scroll to position [161, 0]
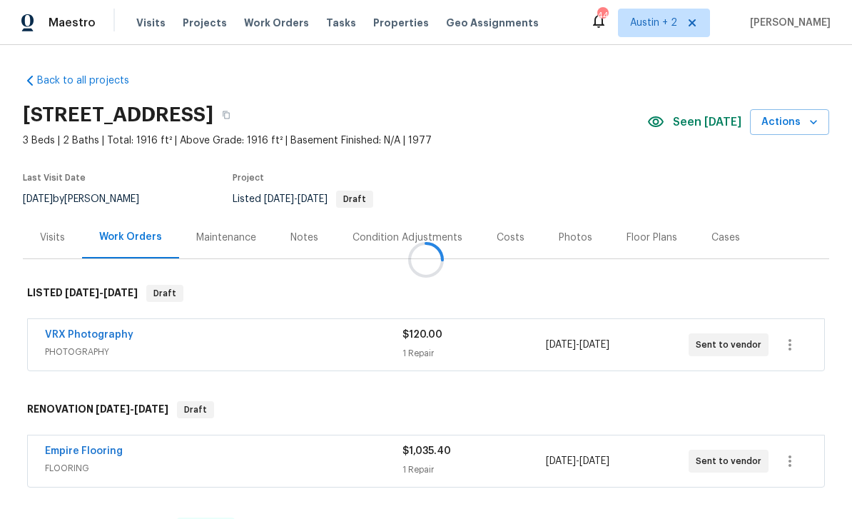
click at [700, 122] on span "Seen [DATE]" at bounding box center [707, 122] width 68 height 14
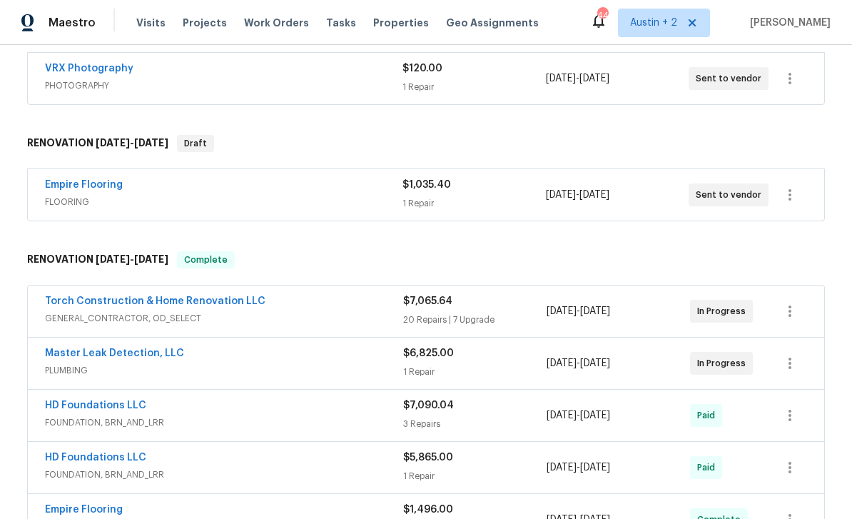
scroll to position [254, 0]
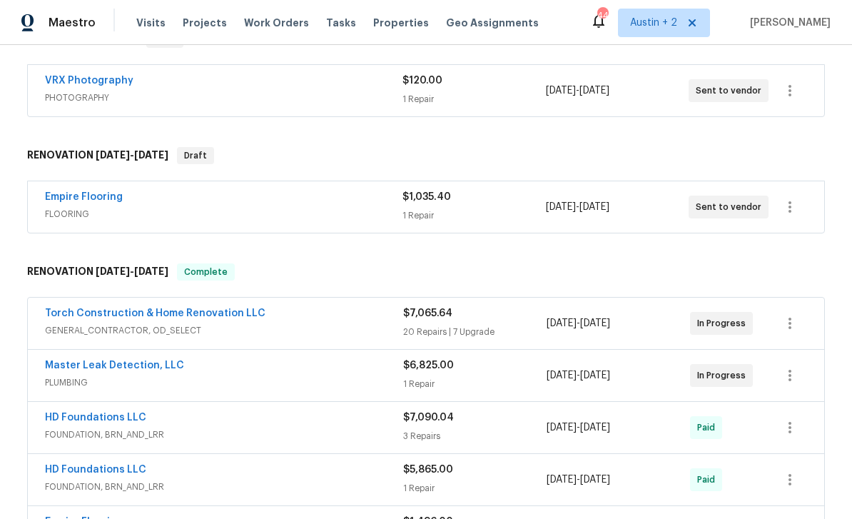
click at [530, 205] on div "$1,035.40 1 Repair" at bounding box center [473, 207] width 143 height 34
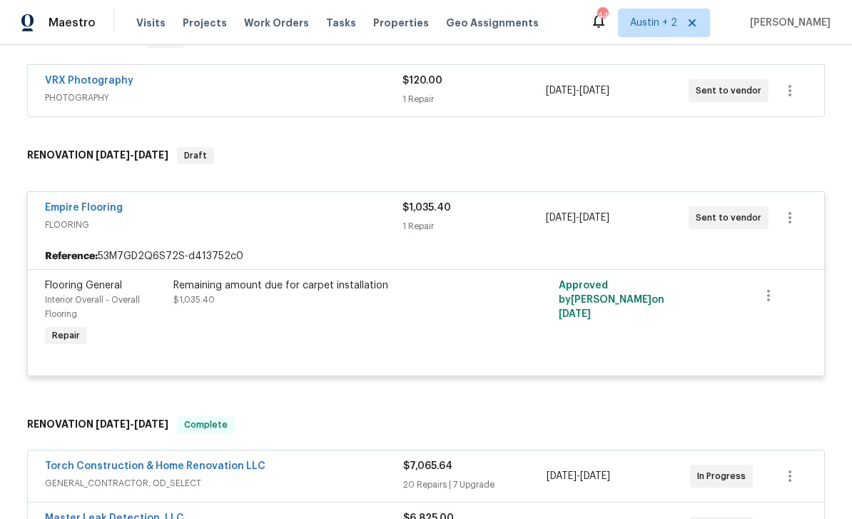
click at [300, 288] on div "Remaining amount due for carpet installation" at bounding box center [329, 285] width 312 height 14
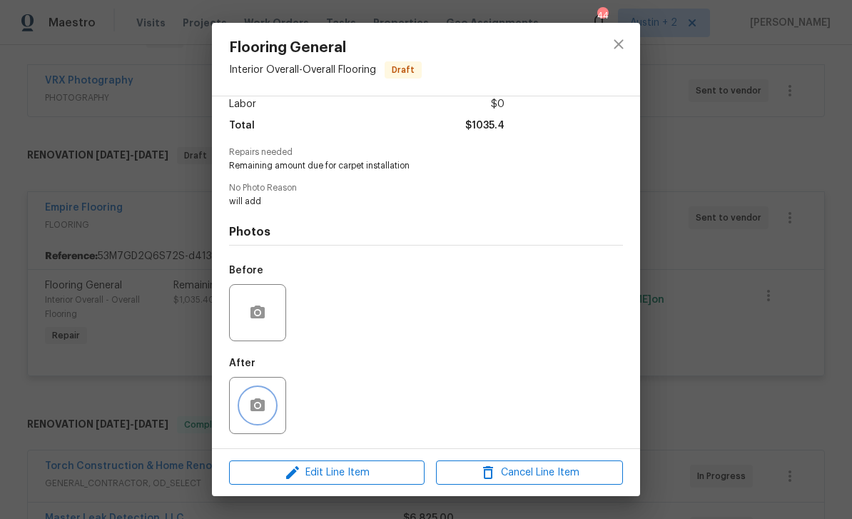
click at [261, 405] on icon "button" at bounding box center [257, 404] width 14 height 13
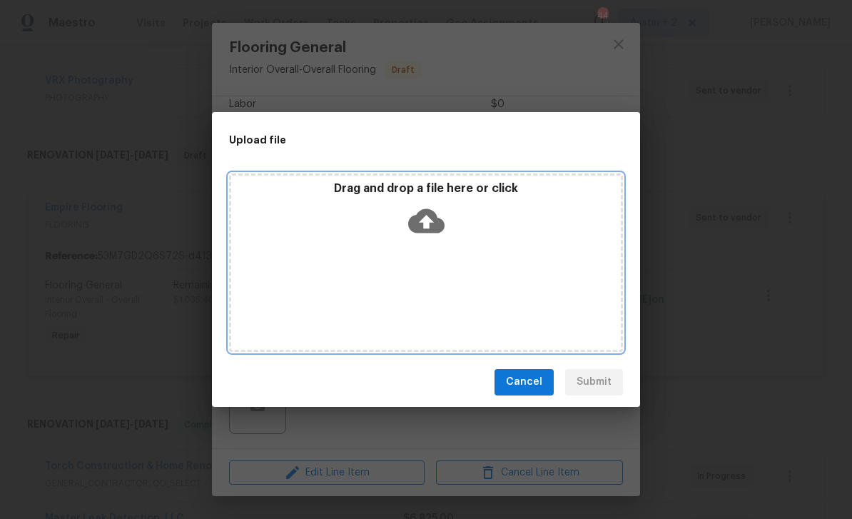
click at [426, 231] on icon at bounding box center [426, 220] width 36 height 24
click at [425, 222] on icon at bounding box center [426, 221] width 36 height 36
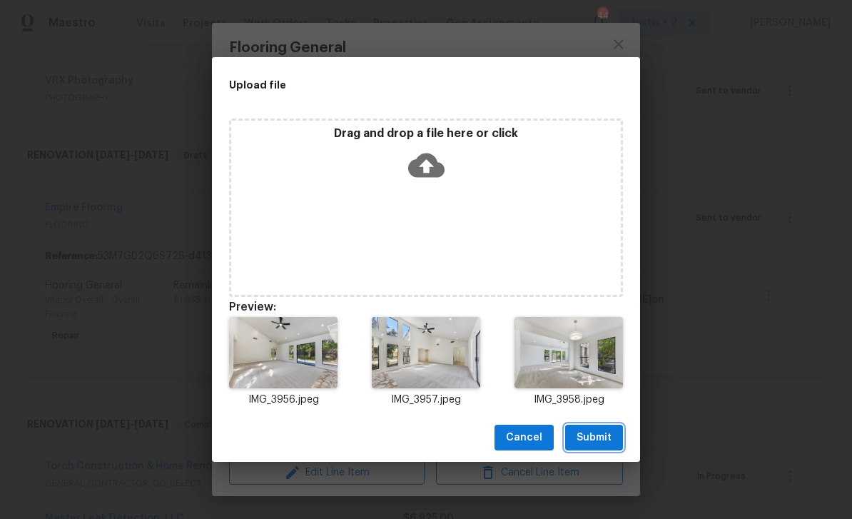
click at [600, 436] on span "Submit" at bounding box center [593, 438] width 35 height 18
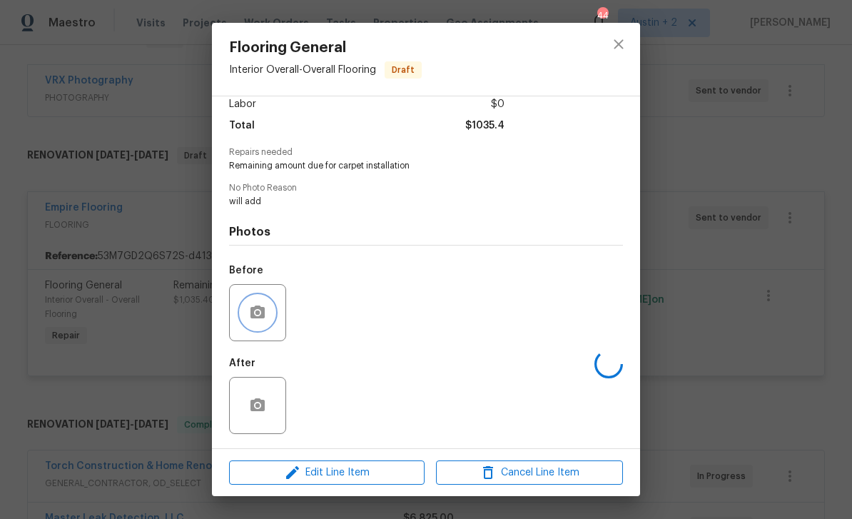
click at [263, 318] on icon "button" at bounding box center [257, 312] width 17 height 17
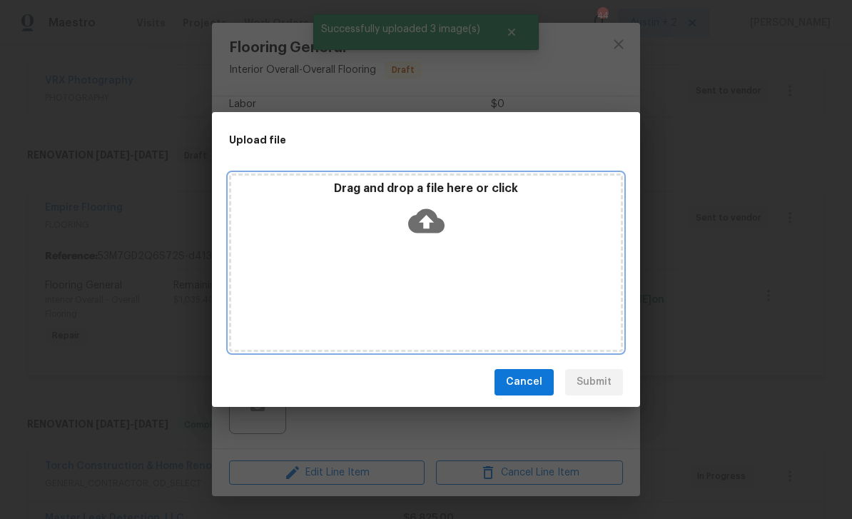
click at [426, 218] on icon at bounding box center [426, 221] width 36 height 36
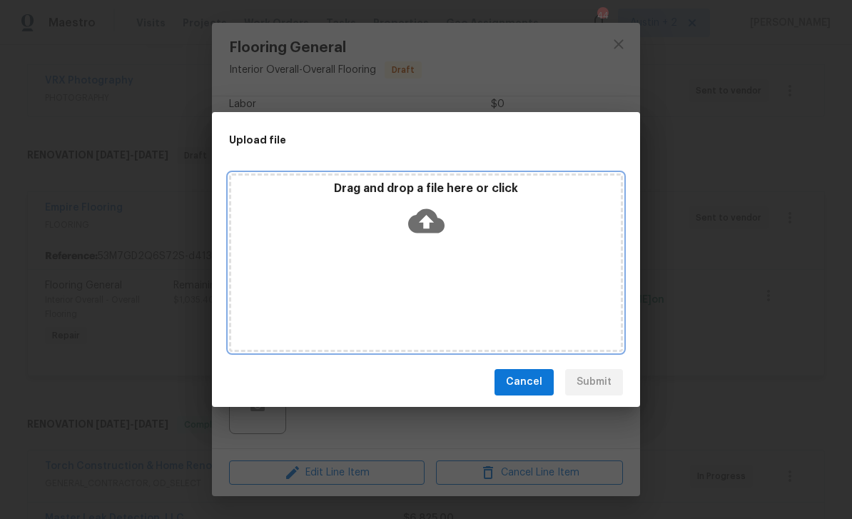
click at [427, 225] on icon at bounding box center [426, 221] width 36 height 36
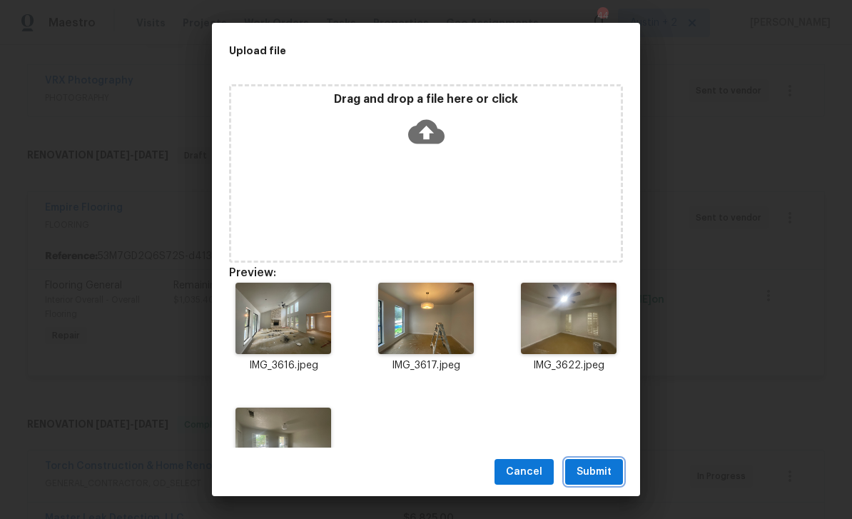
click at [609, 467] on span "Submit" at bounding box center [593, 472] width 35 height 18
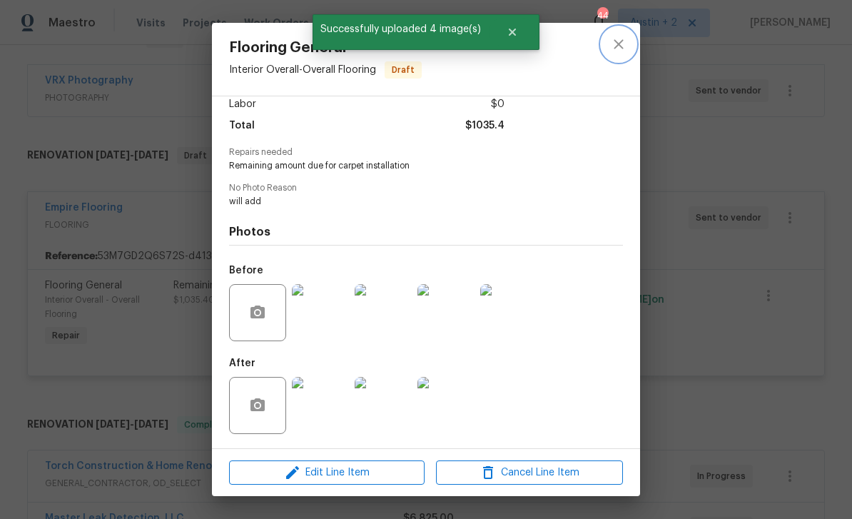
click at [624, 51] on icon "close" at bounding box center [618, 44] width 17 height 17
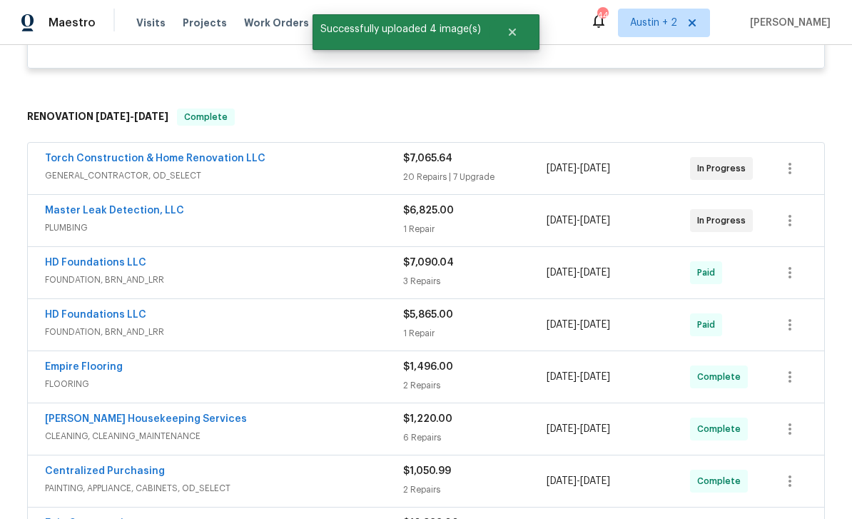
scroll to position [563, 0]
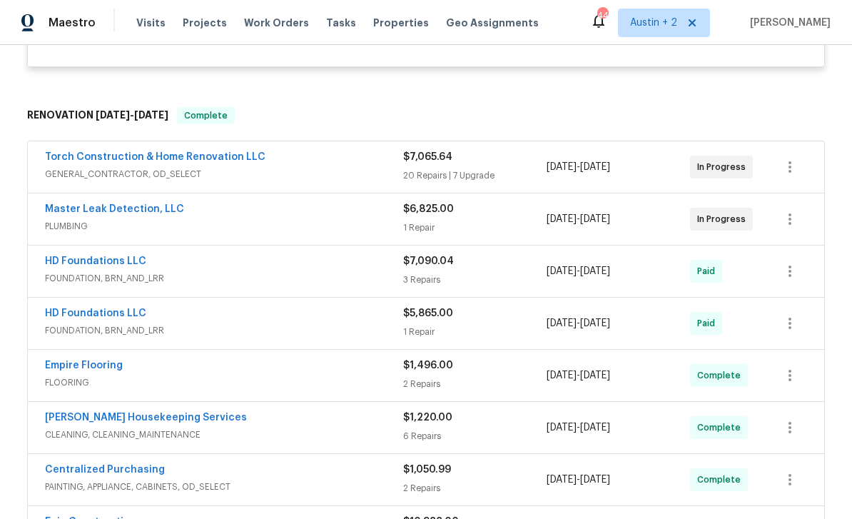
click at [525, 166] on div "$7,065.64 20 Repairs | 7 Upgrade" at bounding box center [474, 167] width 143 height 34
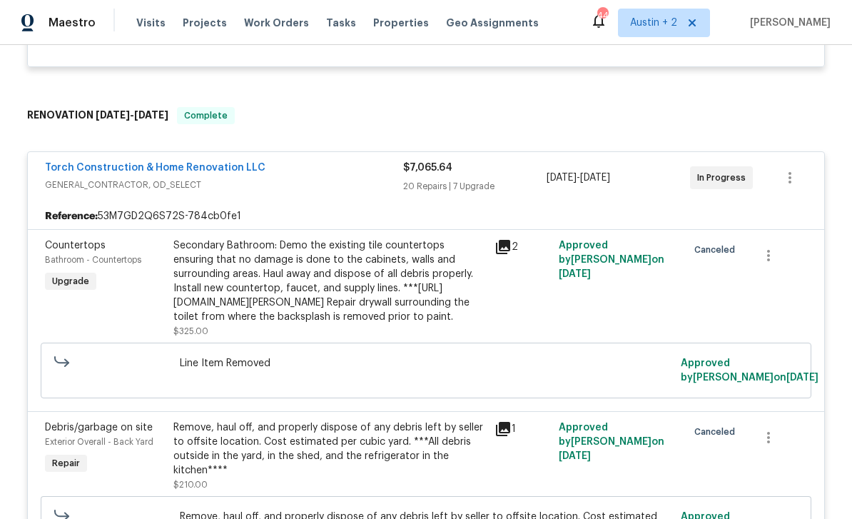
click at [243, 164] on link "Torch Construction & Home Renovation LLC" at bounding box center [155, 168] width 220 height 10
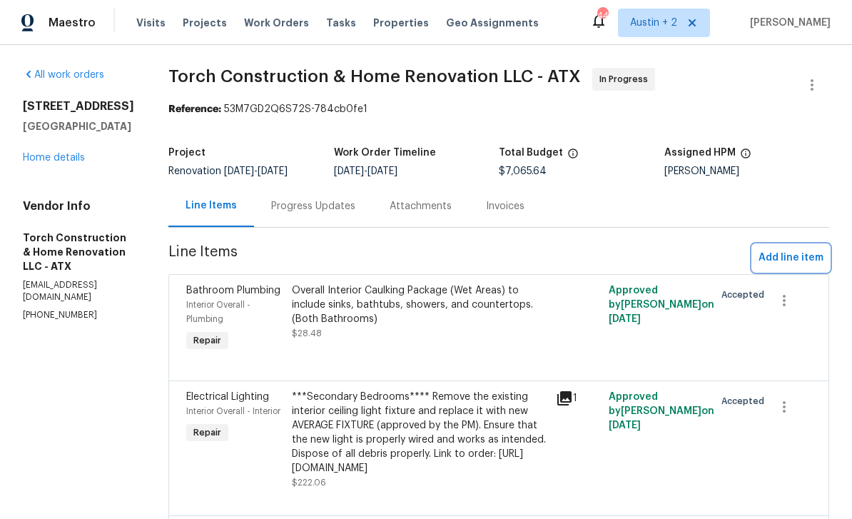
click at [792, 260] on span "Add line item" at bounding box center [790, 258] width 65 height 18
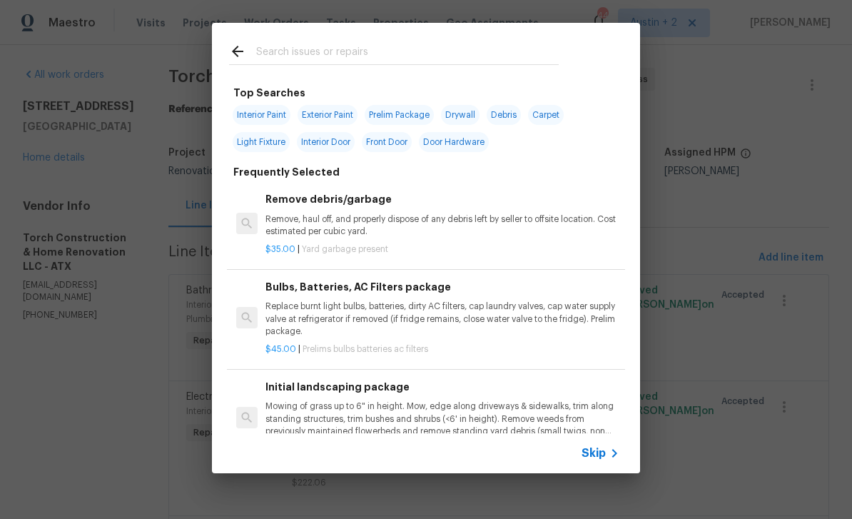
click at [437, 46] on input "text" at bounding box center [407, 53] width 302 height 21
type input "Cracks"
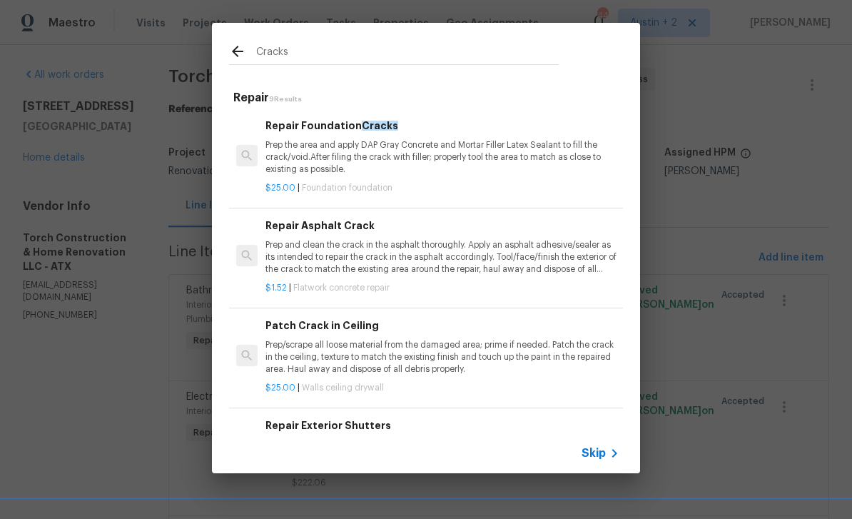
click at [467, 143] on p "Prep the area and apply DAP Gray Concrete and Mortar Filler Latex Sealant to fi…" at bounding box center [442, 157] width 354 height 36
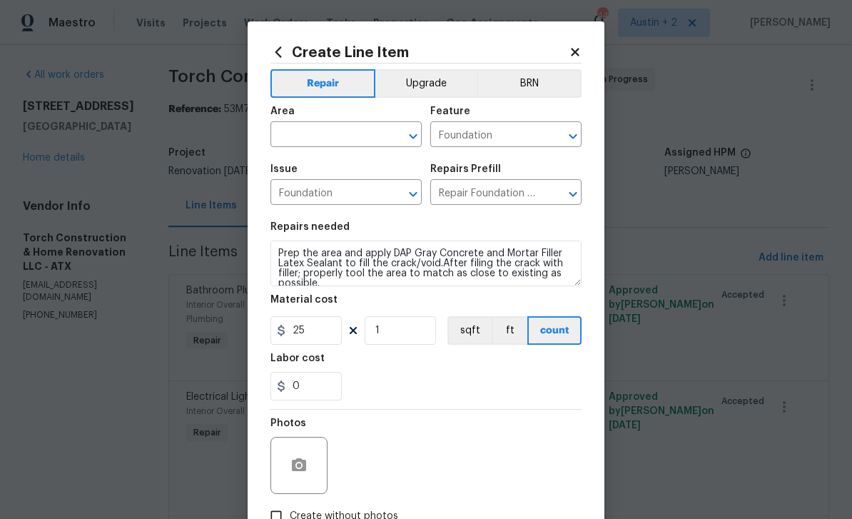
click at [320, 138] on input "text" at bounding box center [325, 136] width 111 height 22
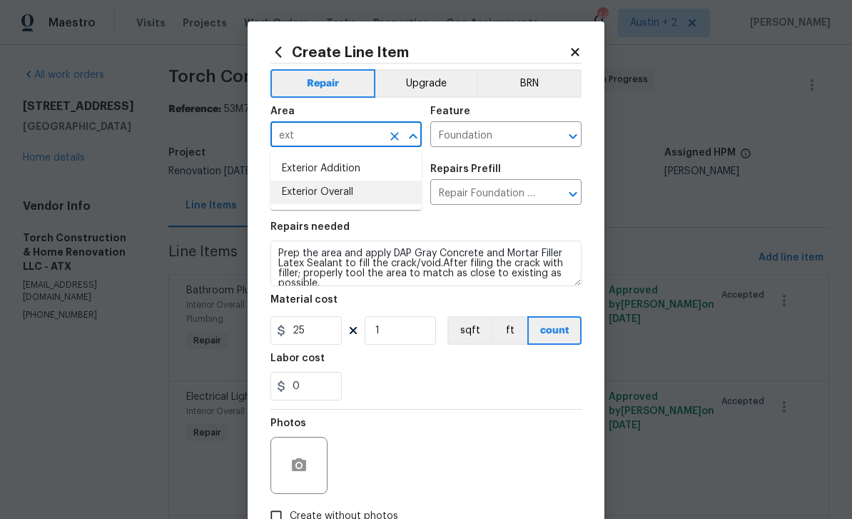
click at [351, 190] on li "Exterior Overall" at bounding box center [345, 192] width 151 height 24
type input "Exterior Overall"
click at [408, 332] on input "1" at bounding box center [400, 330] width 71 height 29
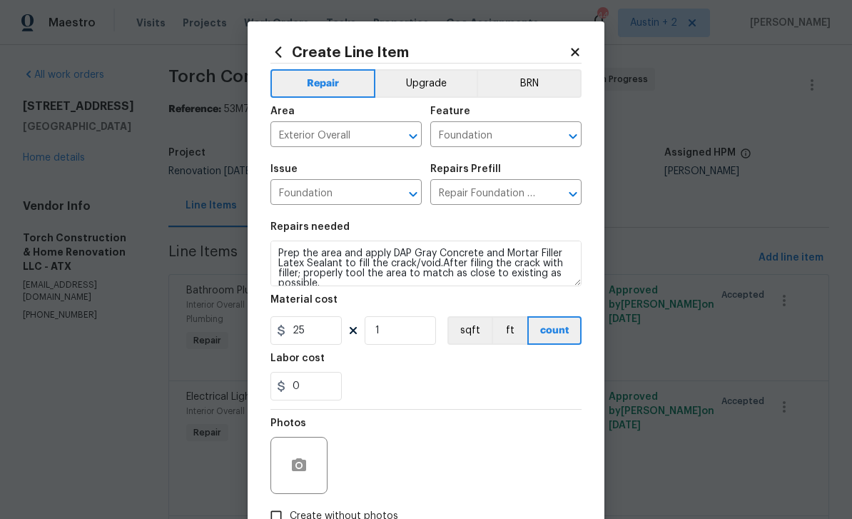
scroll to position [227, 0]
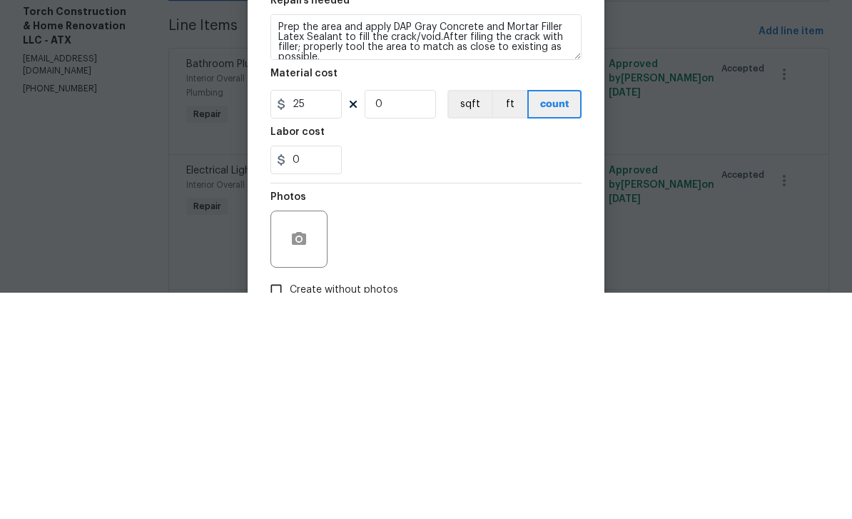
type input "3"
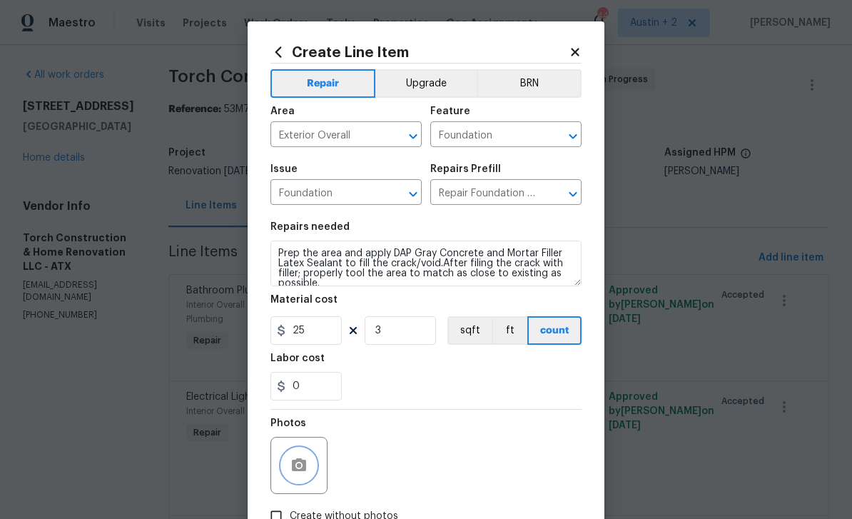
click at [301, 460] on icon "button" at bounding box center [298, 465] width 17 height 17
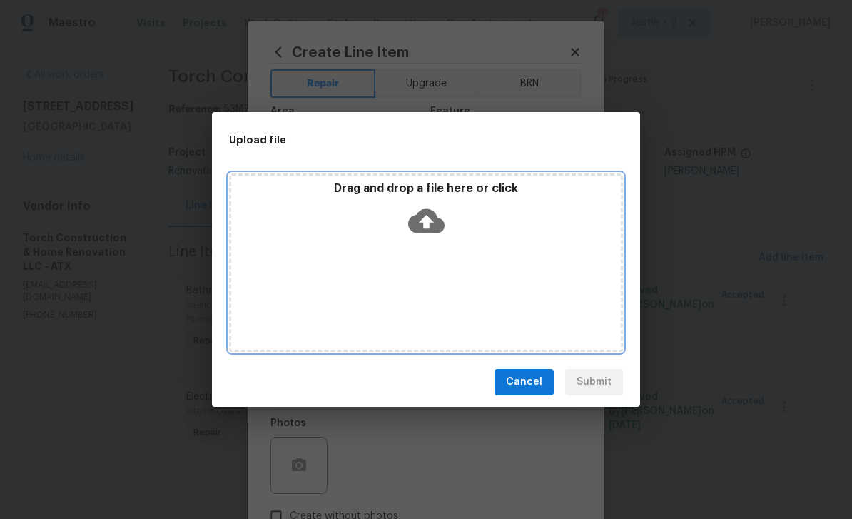
click at [437, 224] on icon at bounding box center [426, 220] width 36 height 24
